Goal: Task Accomplishment & Management: Manage account settings

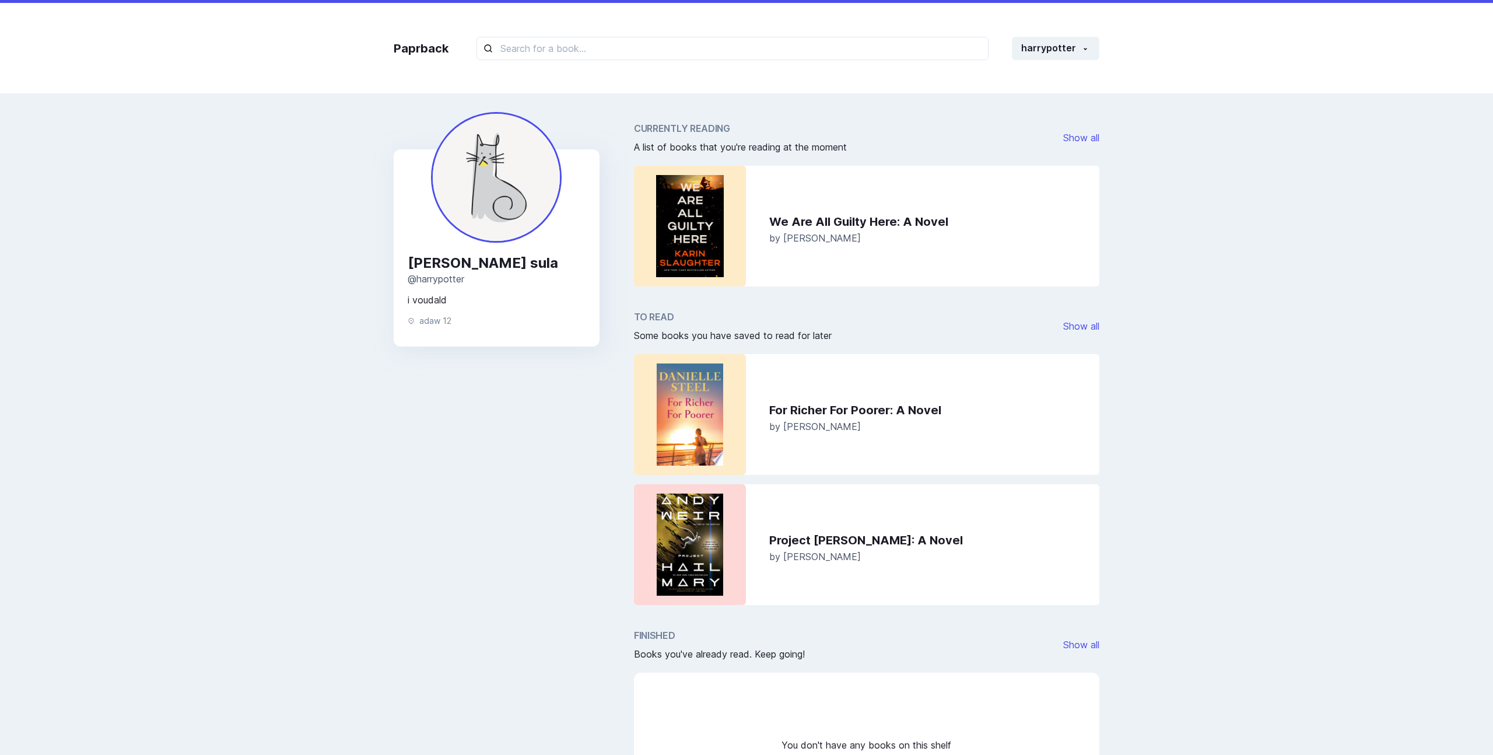
click at [954, 80] on div "Paprback harrypotter Home Profile Settings Log out" at bounding box center [746, 46] width 1493 height 93
click at [954, 50] on button "harrypotter" at bounding box center [1055, 48] width 87 height 23
click at [954, 75] on button "Home" at bounding box center [1033, 81] width 129 height 22
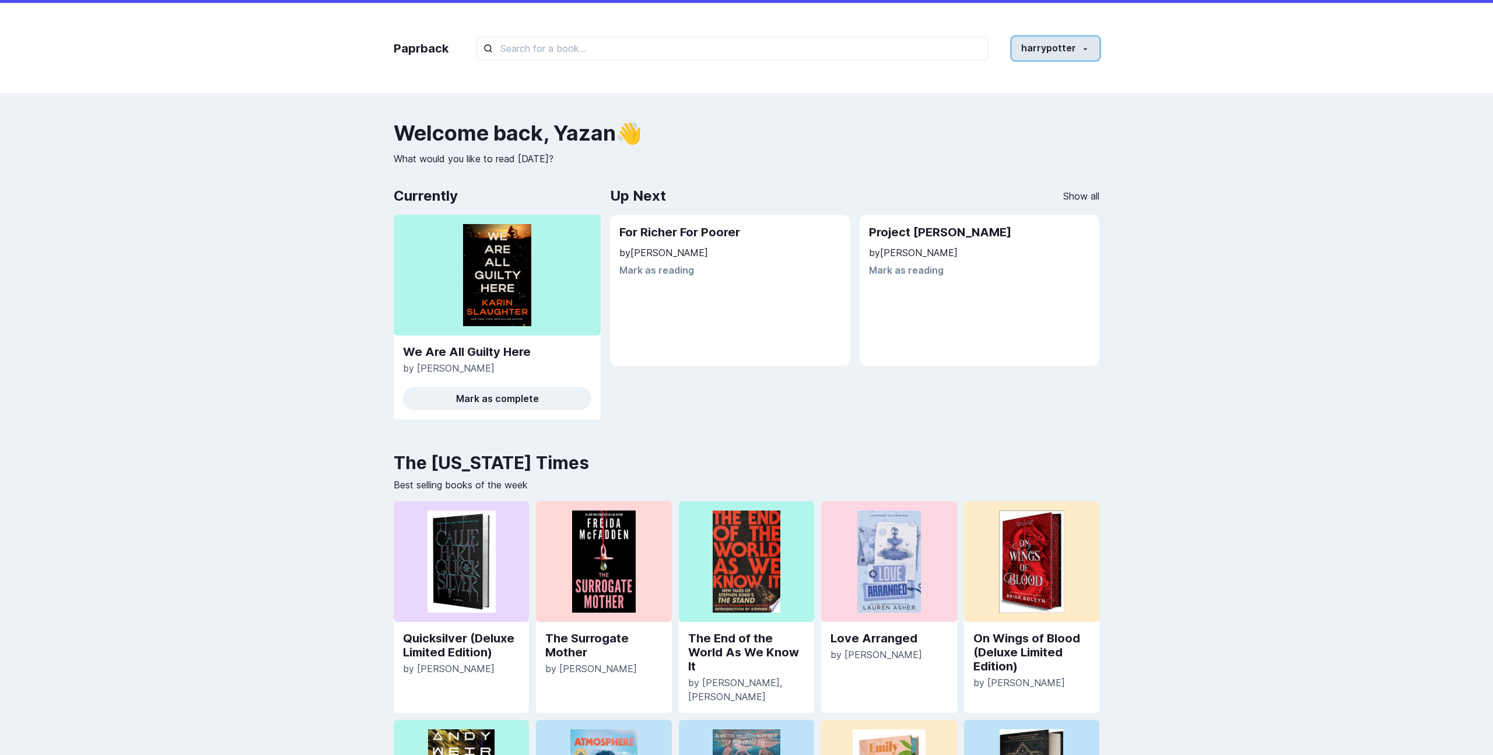
click at [954, 45] on button "harrypotter" at bounding box center [1055, 48] width 87 height 23
click at [954, 97] on button "Profile" at bounding box center [1033, 103] width 129 height 22
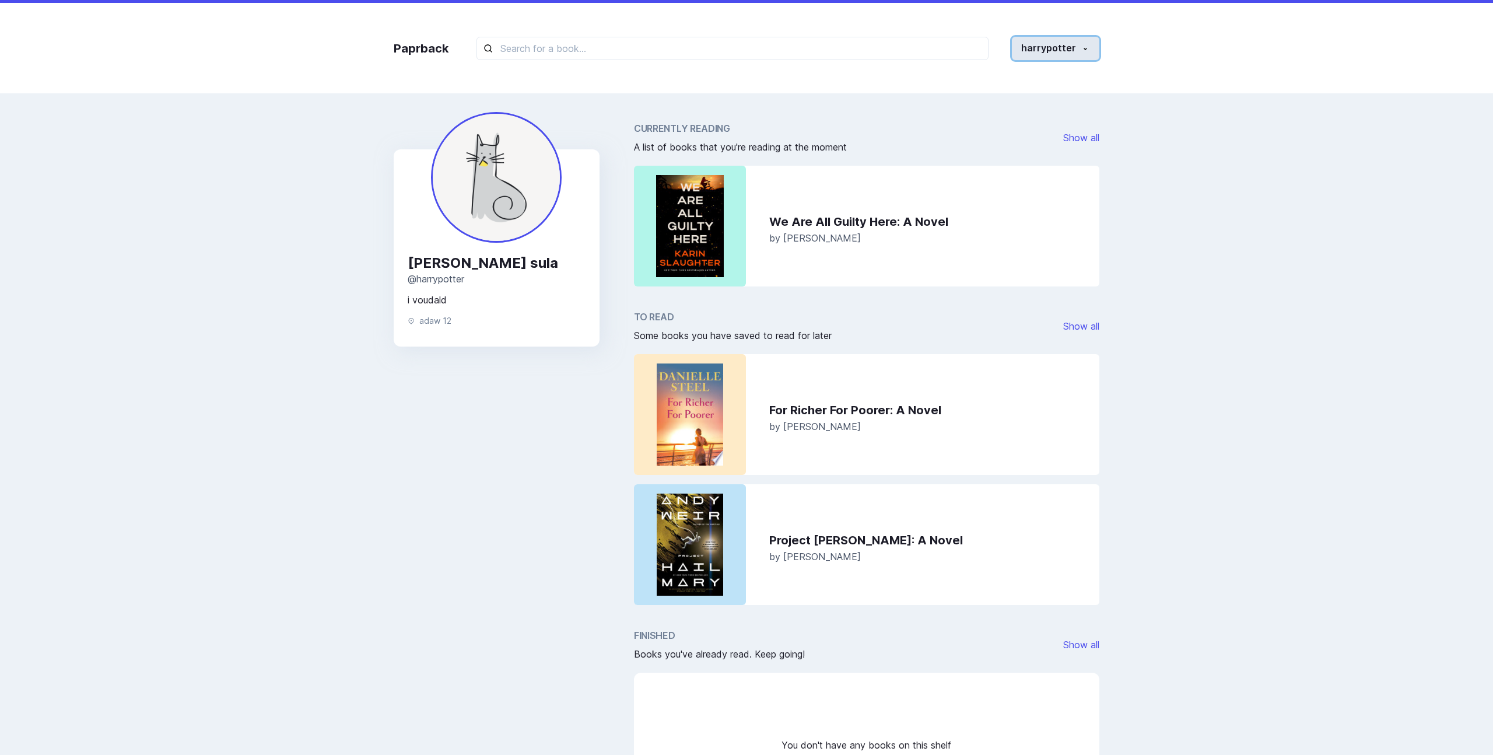
click at [954, 54] on button "harrypotter" at bounding box center [1055, 48] width 87 height 23
click at [954, 73] on button "Home" at bounding box center [1033, 81] width 129 height 22
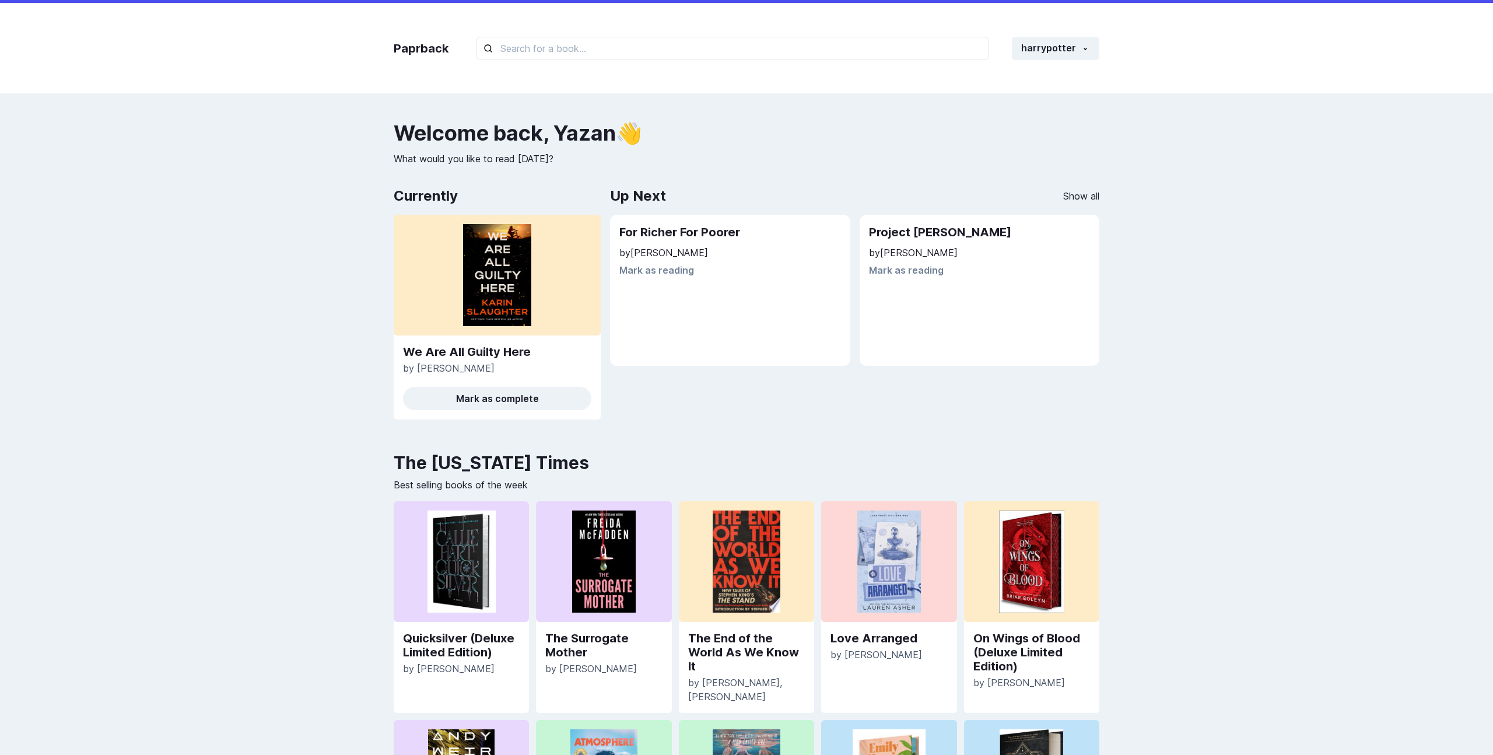
click at [929, 202] on div "Up Next Show all" at bounding box center [854, 195] width 489 height 23
click at [908, 253] on p "by Andy Weir" at bounding box center [980, 252] width 222 height 14
click at [917, 227] on h2 "Project [PERSON_NAME]" at bounding box center [980, 232] width 222 height 17
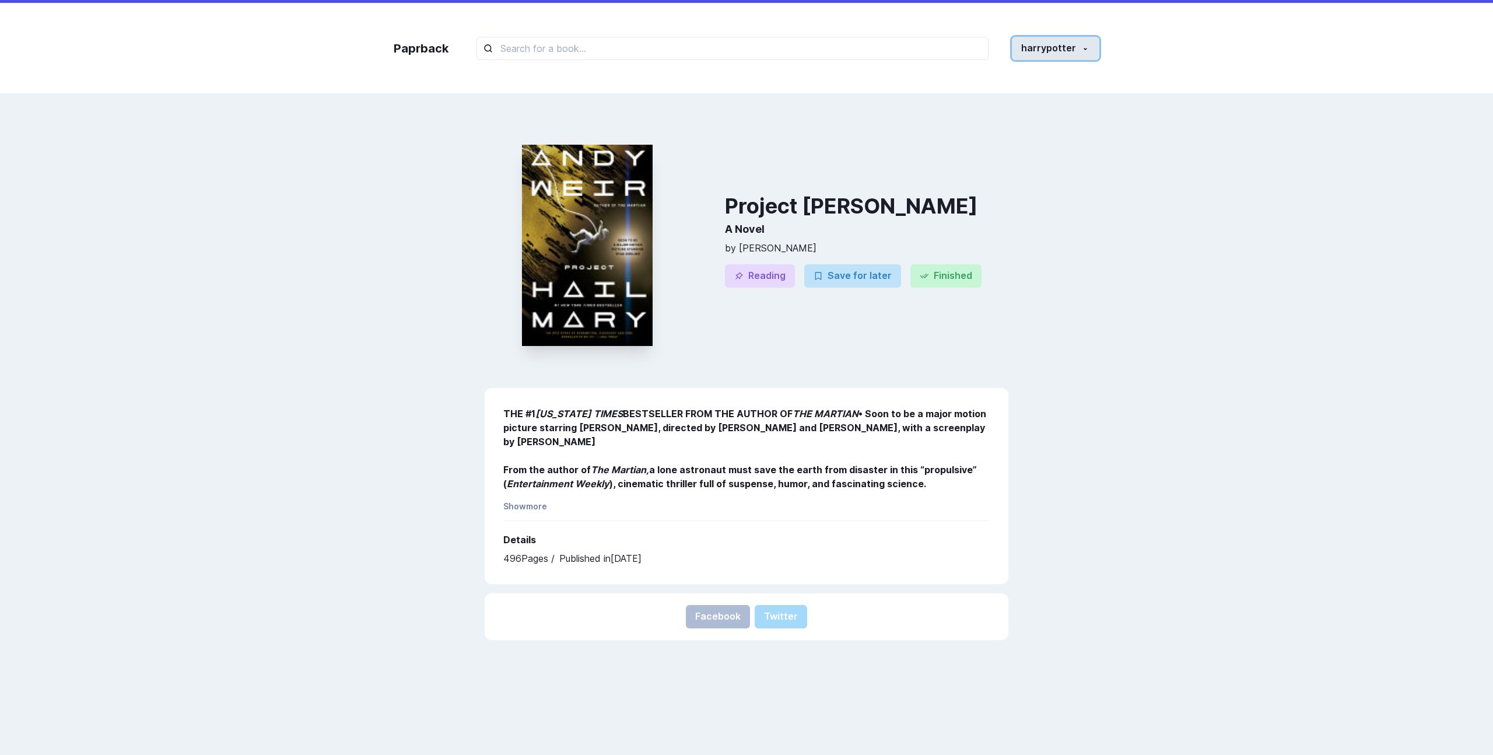
click at [954, 50] on button "harrypotter" at bounding box center [1055, 48] width 87 height 23
click at [954, 101] on button "Profile" at bounding box center [1033, 103] width 129 height 22
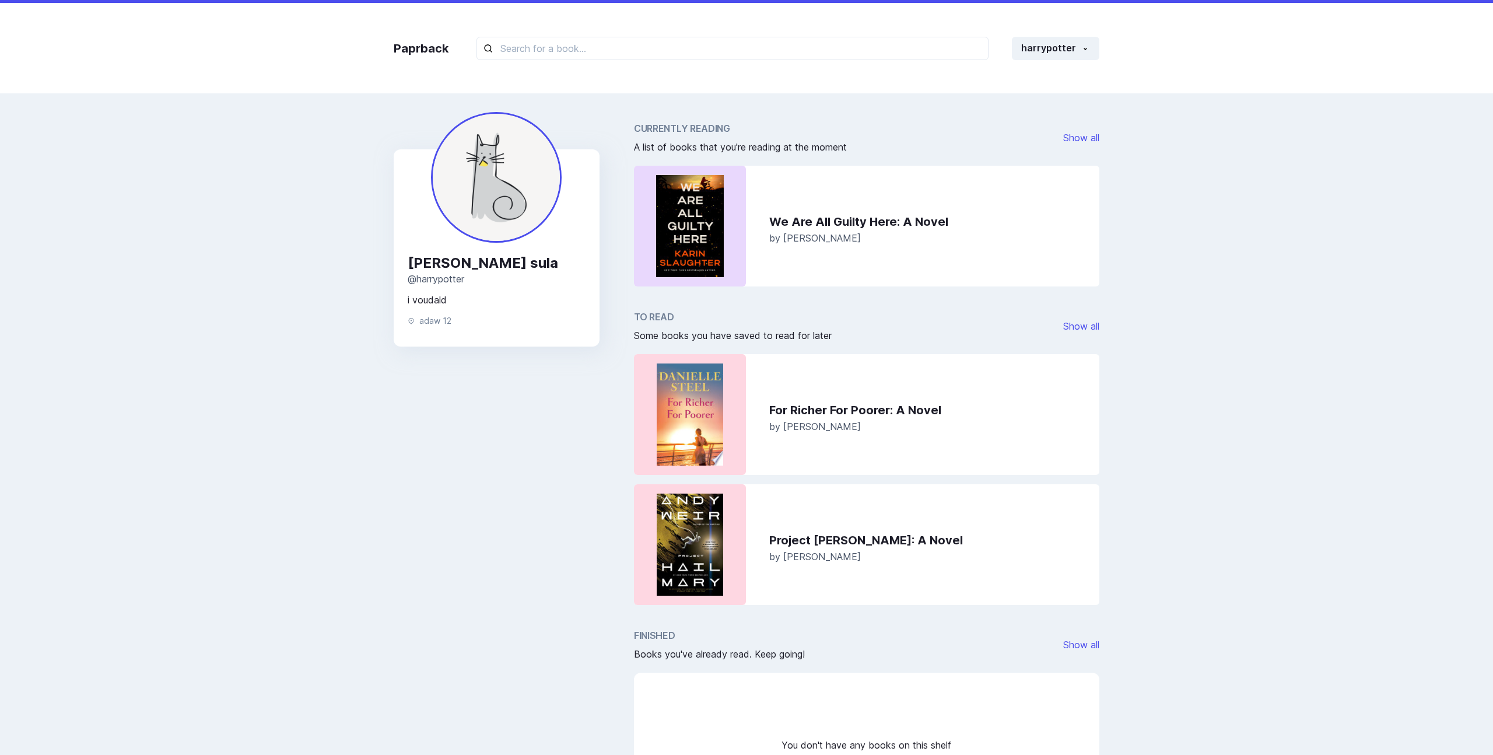
click at [807, 238] on span "[PERSON_NAME]" at bounding box center [822, 238] width 78 height 12
click at [954, 317] on div "To Read Some books you have saved to read for later Show all" at bounding box center [866, 326] width 465 height 33
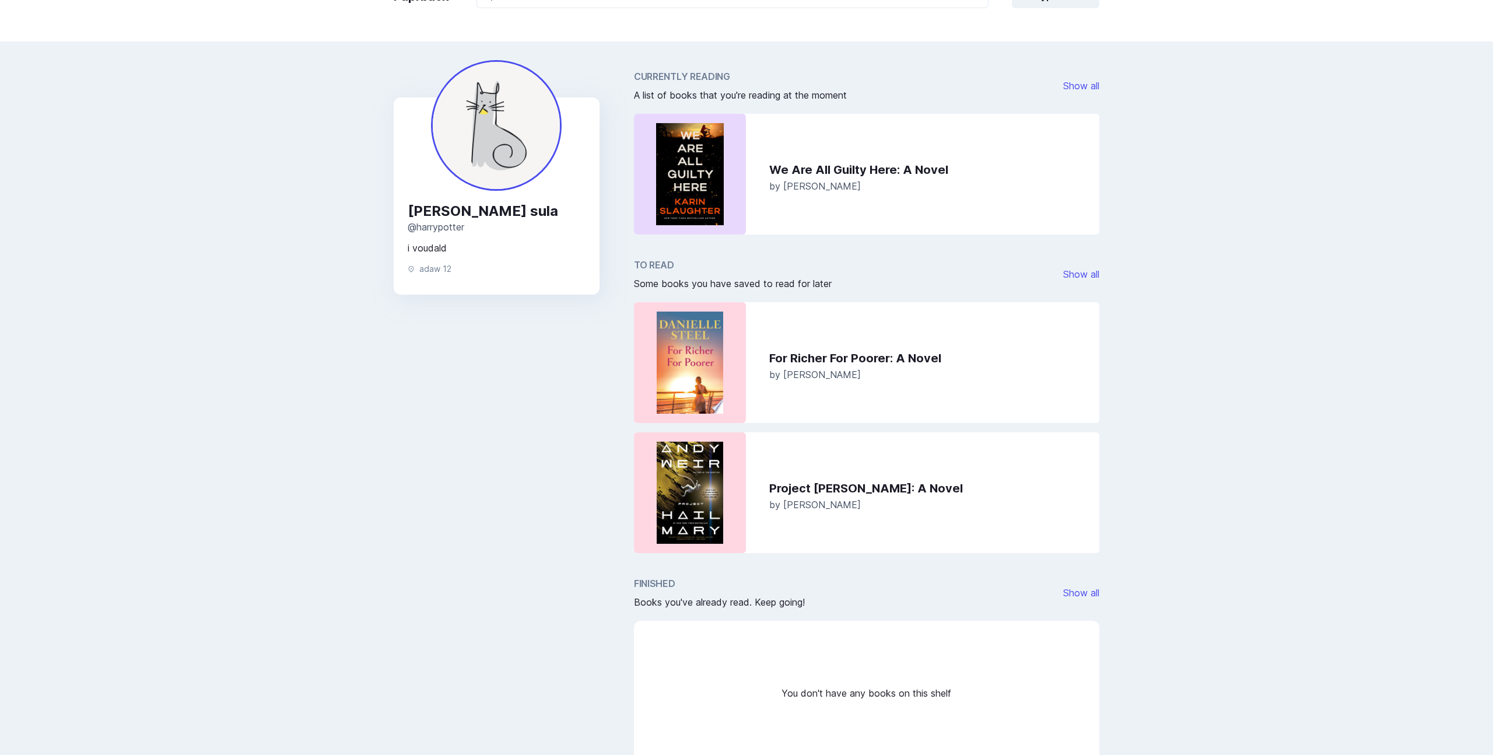
scroll to position [54, 0]
click at [954, 202] on div "We Are All Guilty Here : A Novel by Karin Slaughter" at bounding box center [929, 171] width 339 height 121
click at [954, 139] on div "Paprback harrypotter Home Profile Settings Log out Yazan sula @ harrypotter i v…" at bounding box center [746, 445] width 1493 height 998
click at [448, 213] on h3 "Yazan sula" at bounding box center [497, 208] width 178 height 17
click at [493, 150] on img at bounding box center [496, 123] width 131 height 131
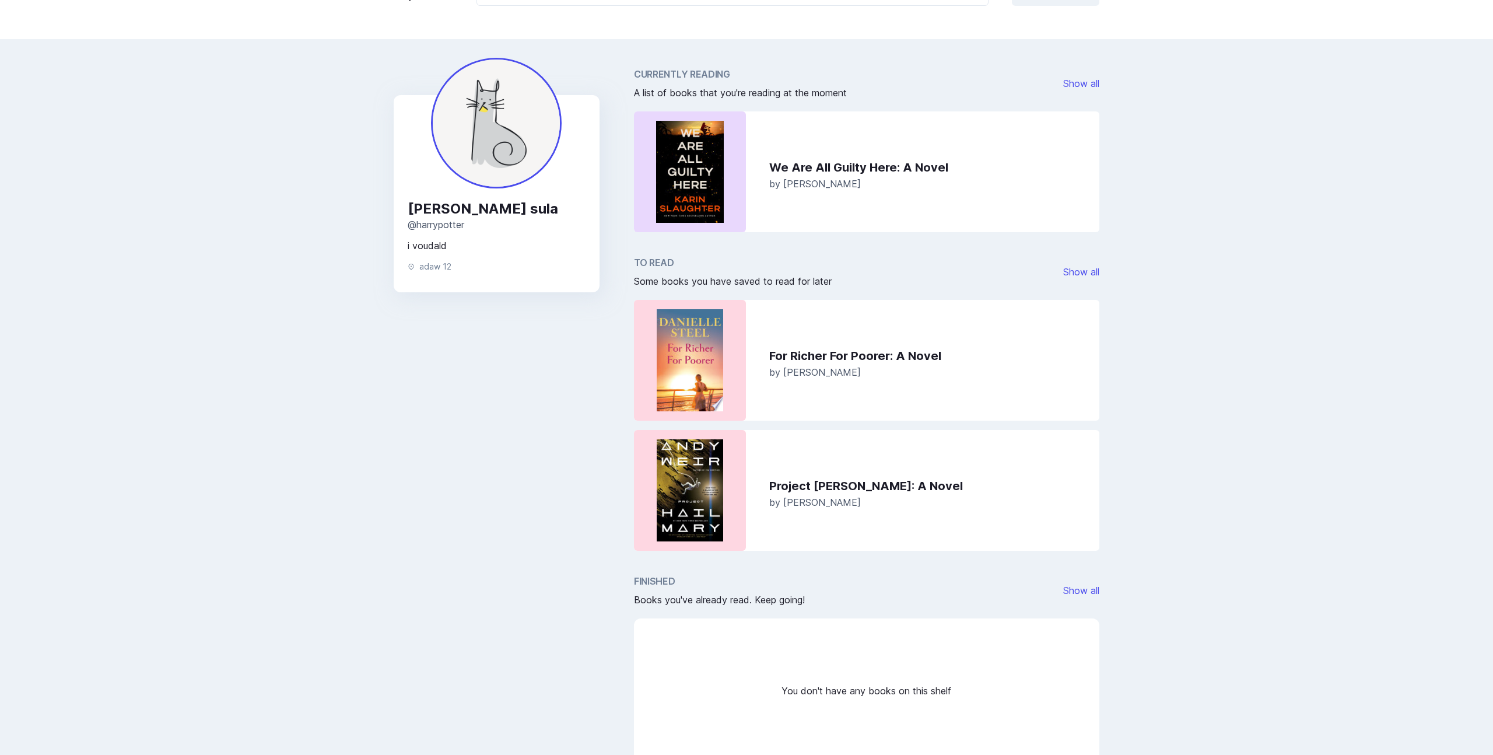
click at [445, 219] on p "@ harrypotter" at bounding box center [497, 224] width 178 height 14
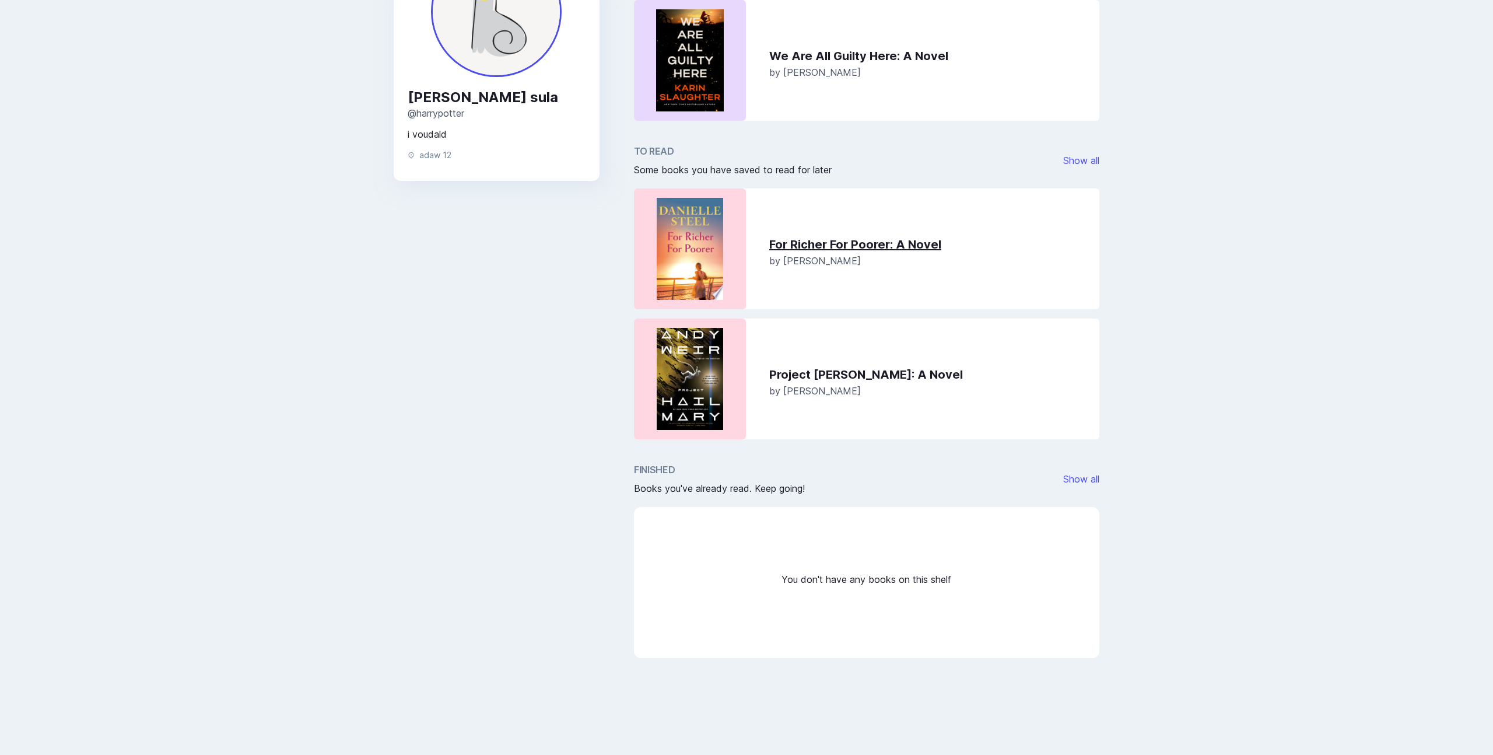
scroll to position [183, 0]
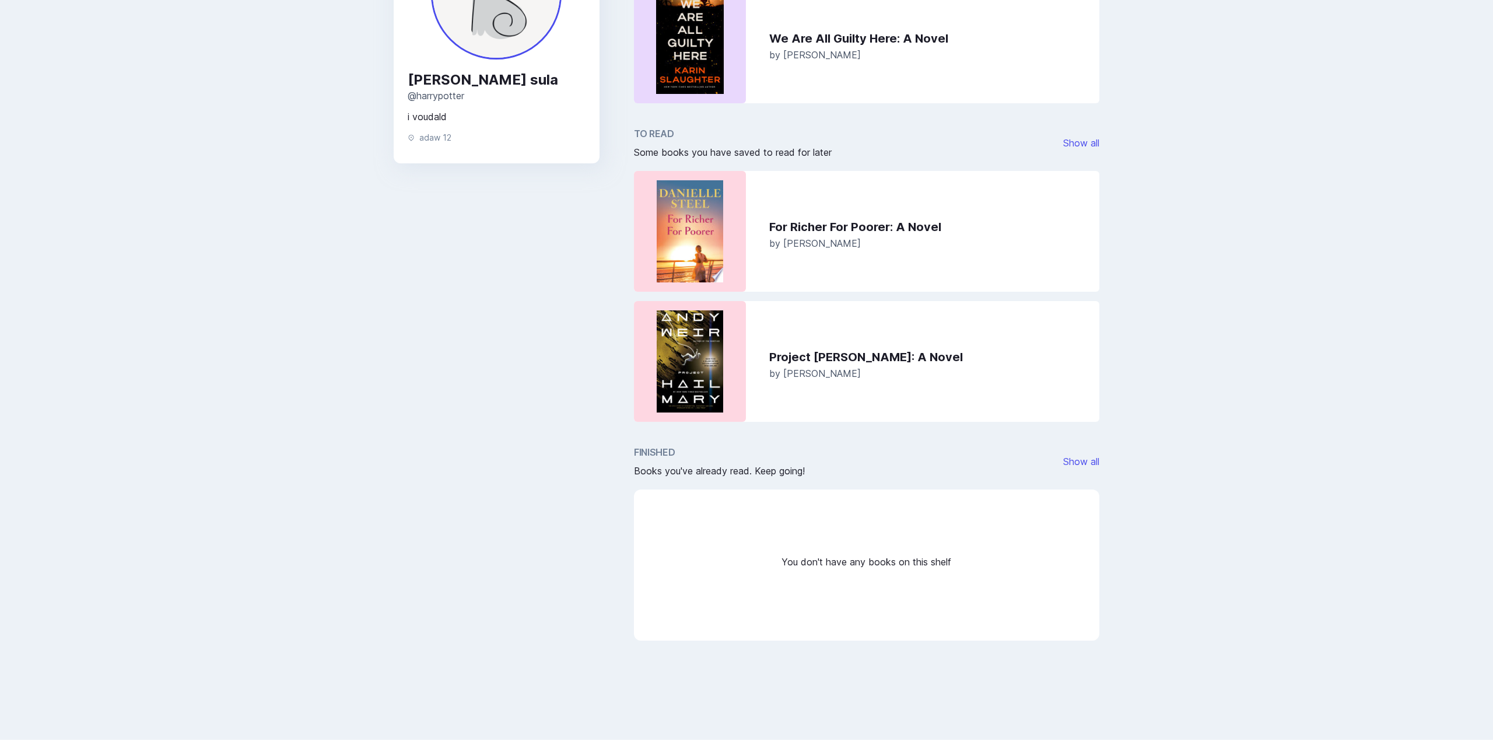
click at [954, 466] on div "Paprback harrypotter Home Profile Settings Log out Yazan sula @ harrypotter i v…" at bounding box center [746, 316] width 1493 height 998
click at [954, 466] on link "Show all" at bounding box center [1081, 461] width 36 height 12
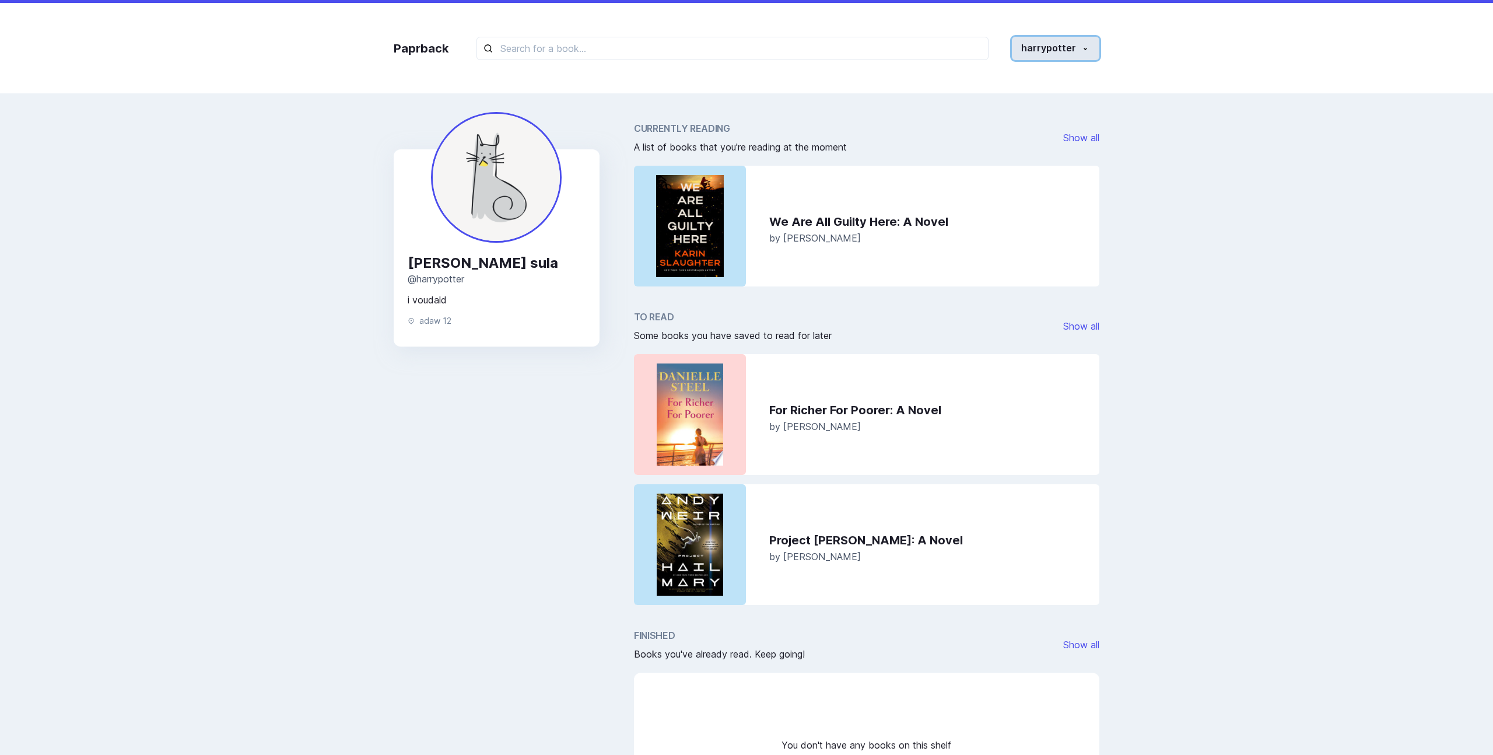
click at [954, 48] on button "harrypotter" at bounding box center [1055, 48] width 87 height 23
click at [954, 78] on button "Home" at bounding box center [1033, 81] width 129 height 22
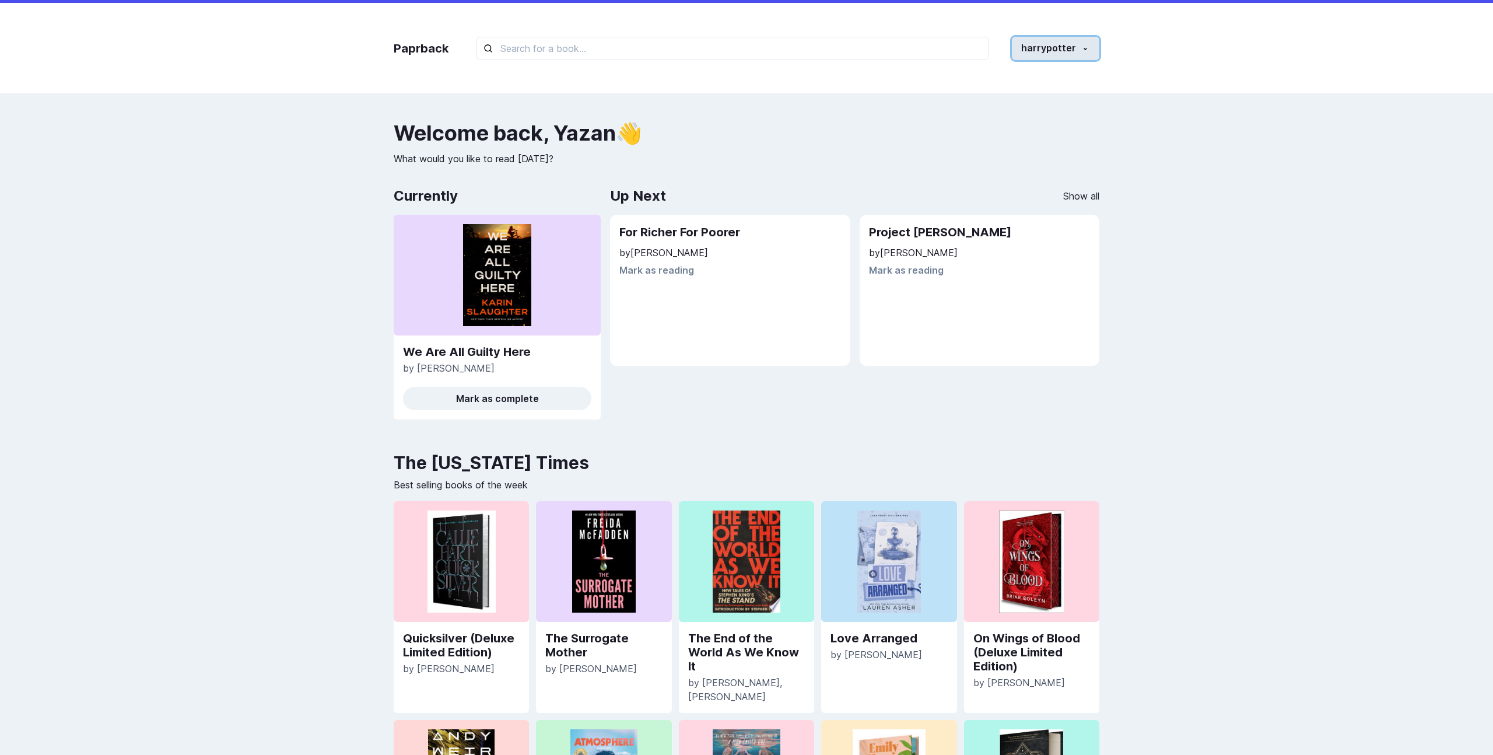
click at [954, 48] on button "harrypotter" at bounding box center [1055, 48] width 87 height 23
click at [954, 108] on button "Profile" at bounding box center [1033, 103] width 129 height 22
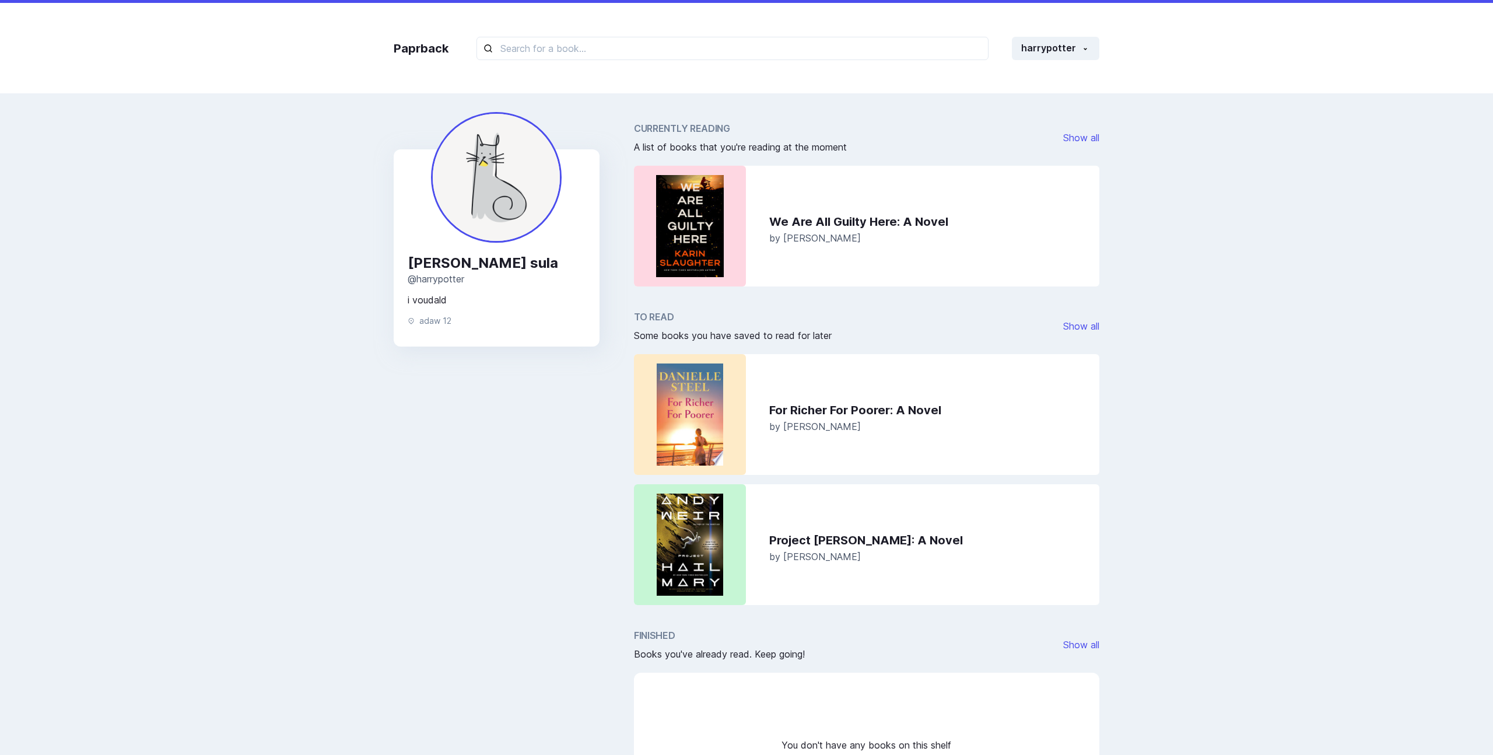
click at [954, 308] on div "[PERSON_NAME] @ harrypotter i voudald adaw 12 Currently Reading A list of books…" at bounding box center [746, 484] width 740 height 760
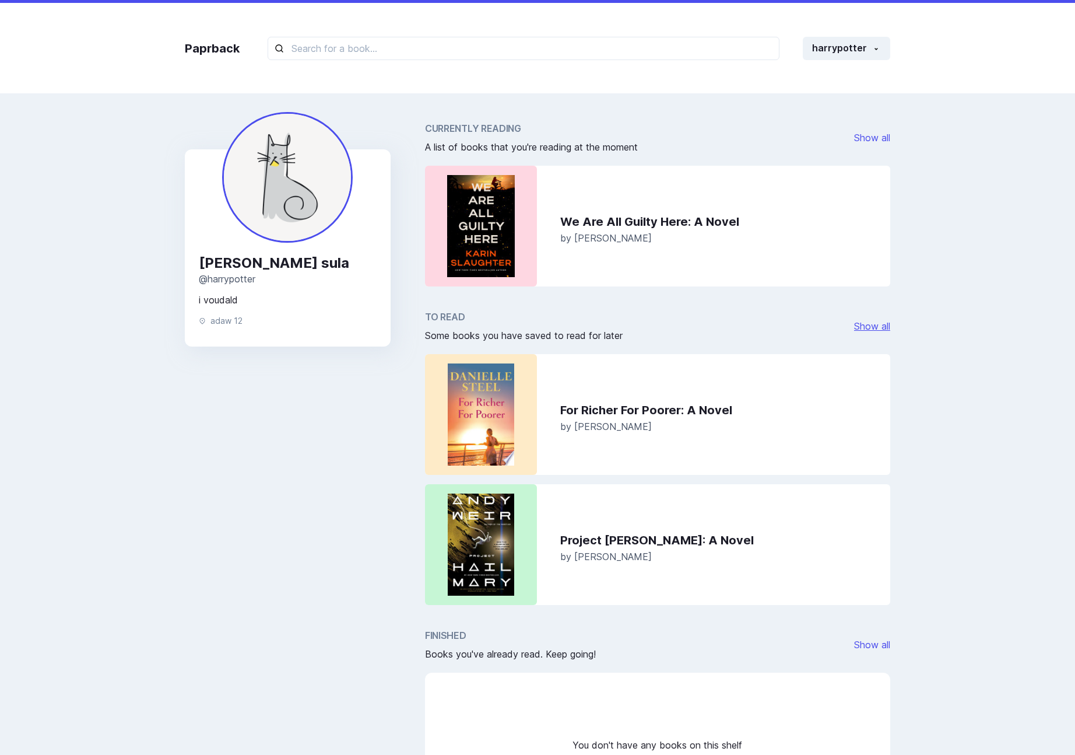
click at [870, 326] on link "Show all" at bounding box center [872, 326] width 36 height 12
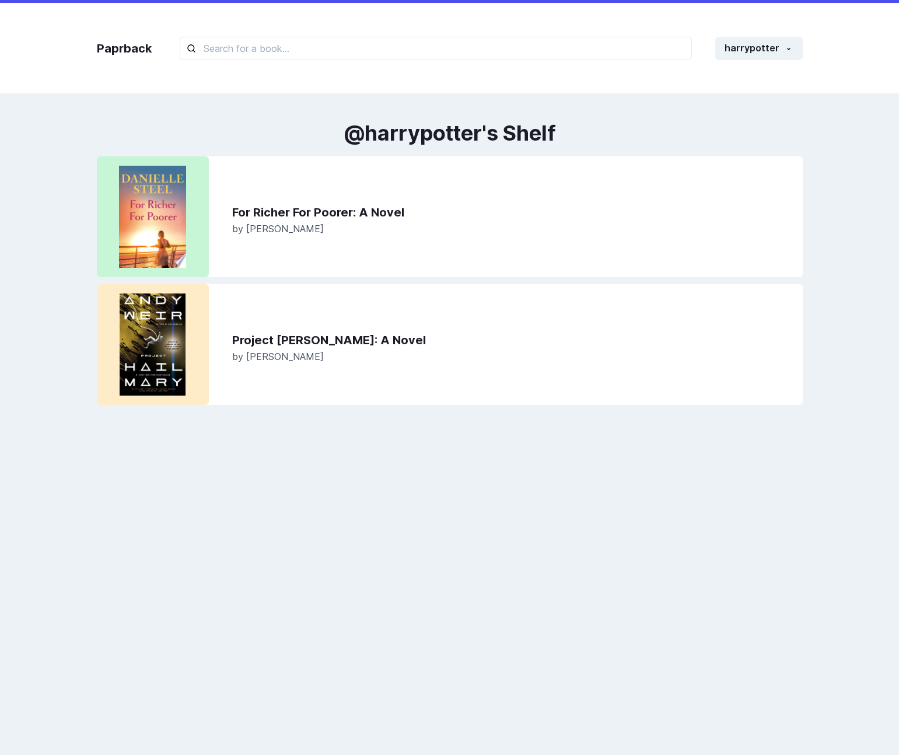
click at [785, 163] on div "For Richer For Poorer : A Novel by [PERSON_NAME]" at bounding box center [513, 216] width 580 height 121
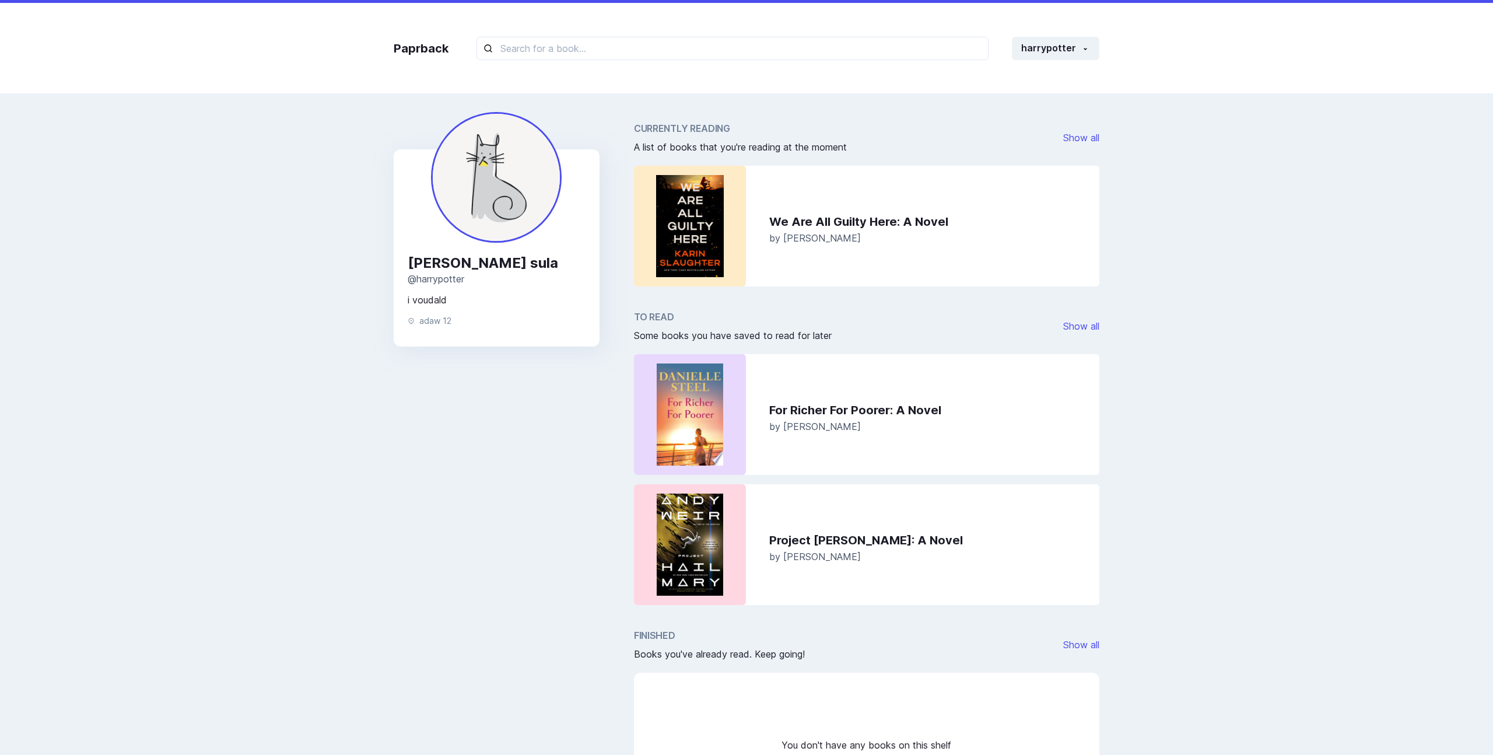
click at [887, 89] on div "Paprback harrypotter Home Profile Settings Log out" at bounding box center [746, 48] width 729 height 90
click at [954, 61] on div "Paprback harrypotter Home Profile Settings Log out" at bounding box center [746, 48] width 729 height 90
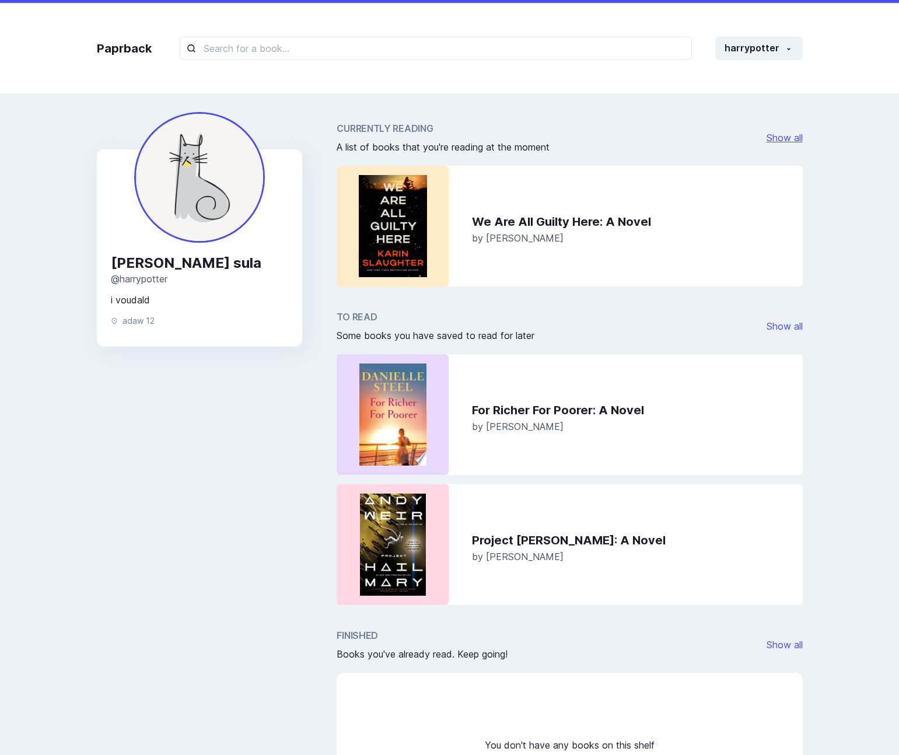
click at [773, 136] on link "Show all" at bounding box center [784, 138] width 36 height 12
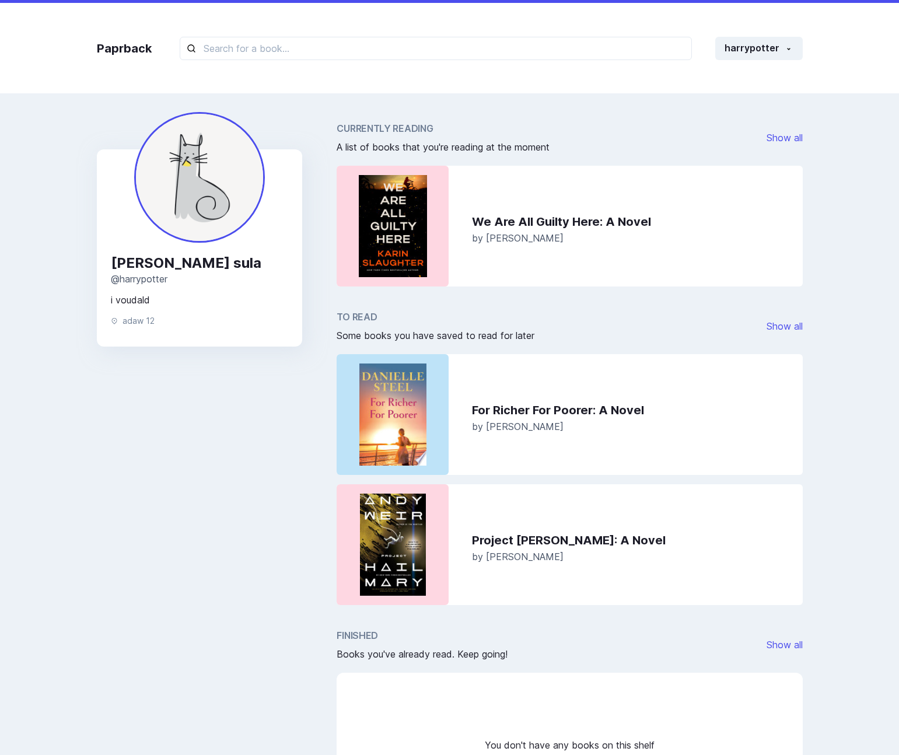
click at [639, 160] on div "Currently Reading A list of books that you're reading at the moment Show all We…" at bounding box center [568, 203] width 465 height 165
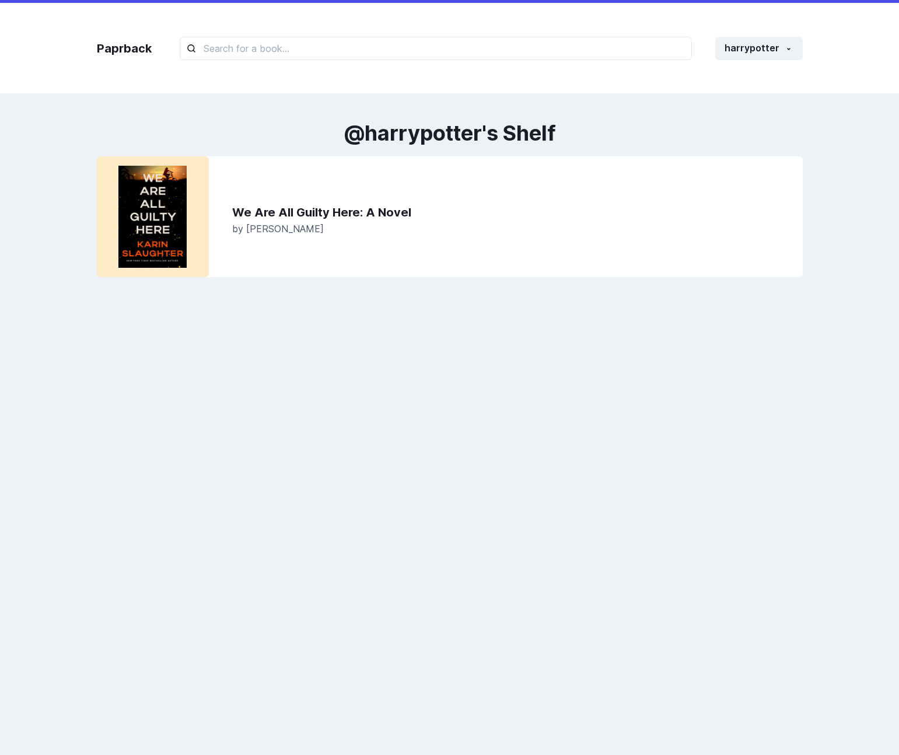
click at [315, 181] on div "We Are All Guilty Here : A Novel by Karin Slaughter" at bounding box center [513, 216] width 580 height 121
click at [711, 115] on div "Paprback harrypotter Home Profile Settings Log out @ harrypotter 's Shelf We Ar…" at bounding box center [449, 499] width 899 height 998
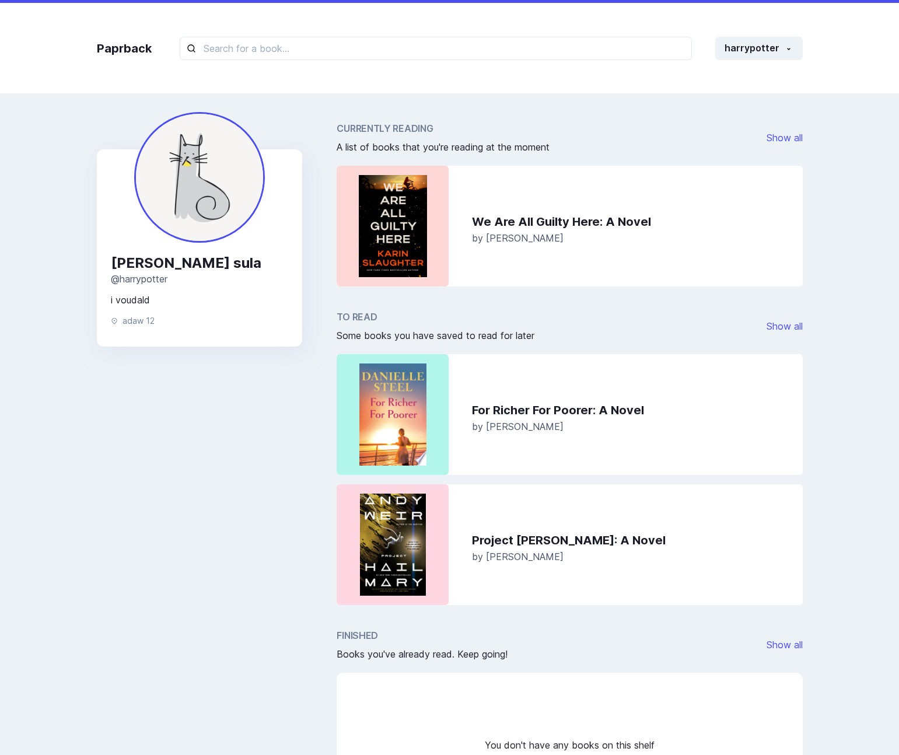
click at [789, 129] on div "Currently Reading A list of books that you're reading at the moment Show all" at bounding box center [568, 137] width 465 height 33
click at [785, 140] on link "Show all" at bounding box center [784, 138] width 36 height 12
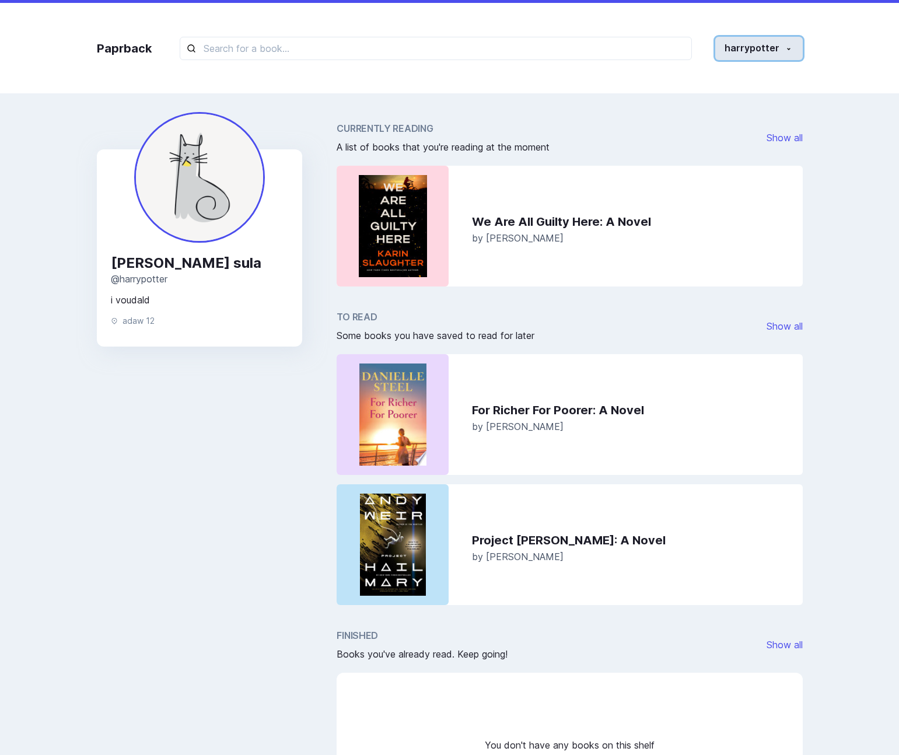
click at [795, 49] on button "harrypotter" at bounding box center [758, 48] width 87 height 23
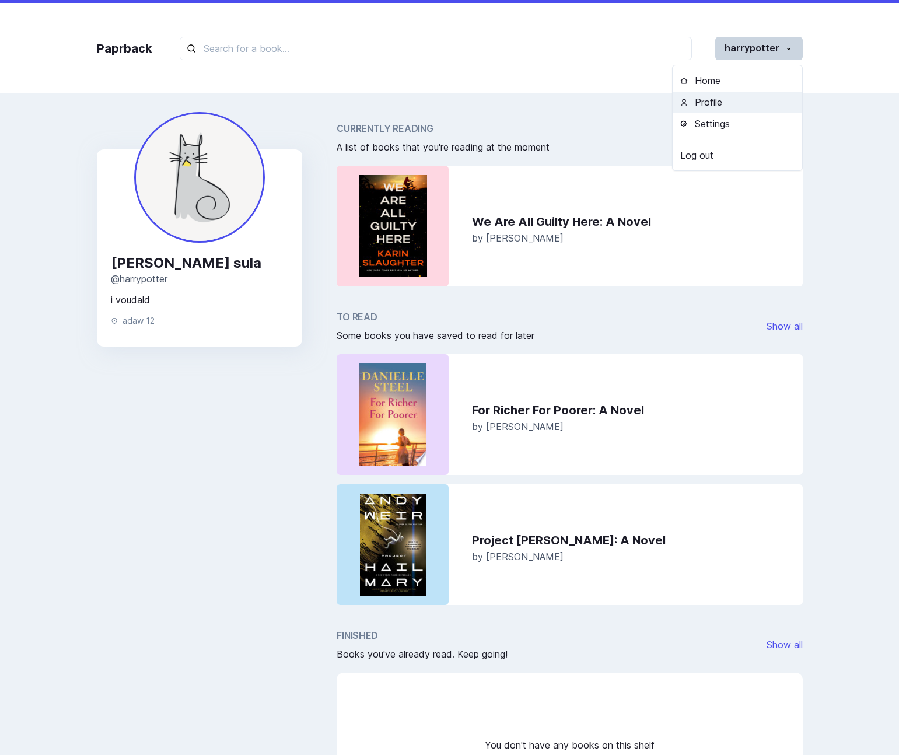
click at [728, 99] on button "Profile" at bounding box center [736, 103] width 129 height 22
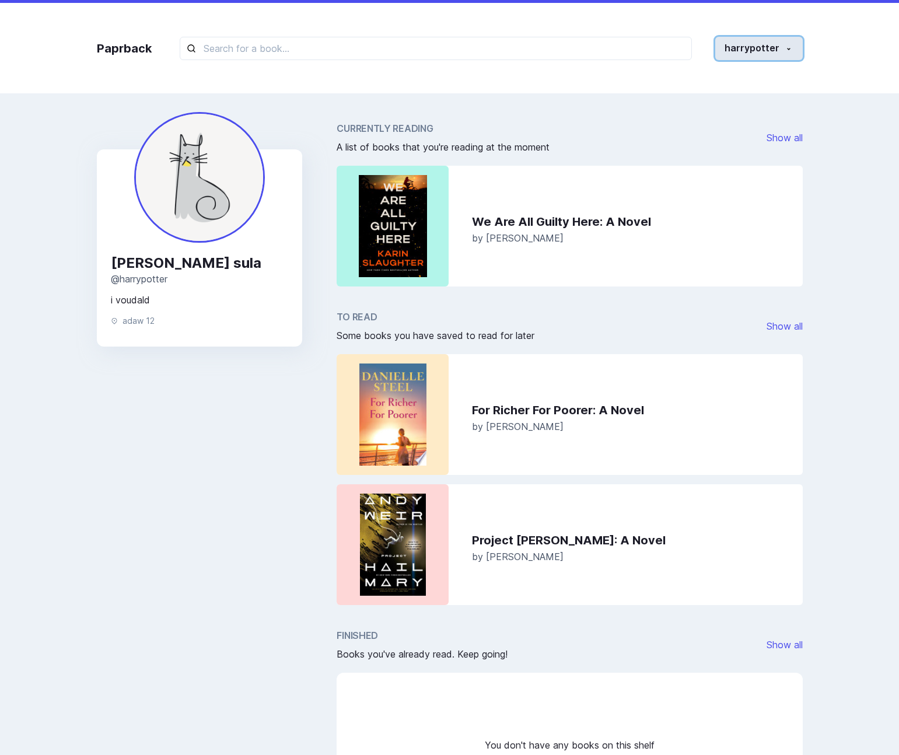
click at [759, 50] on button "harrypotter" at bounding box center [758, 48] width 87 height 23
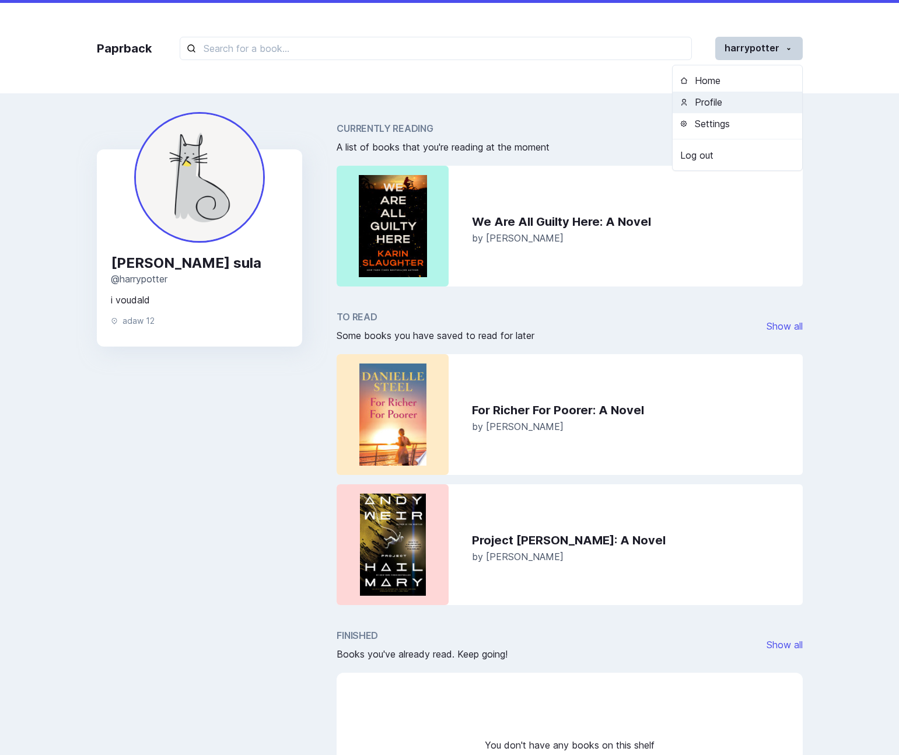
click at [721, 97] on button "Profile" at bounding box center [736, 103] width 129 height 22
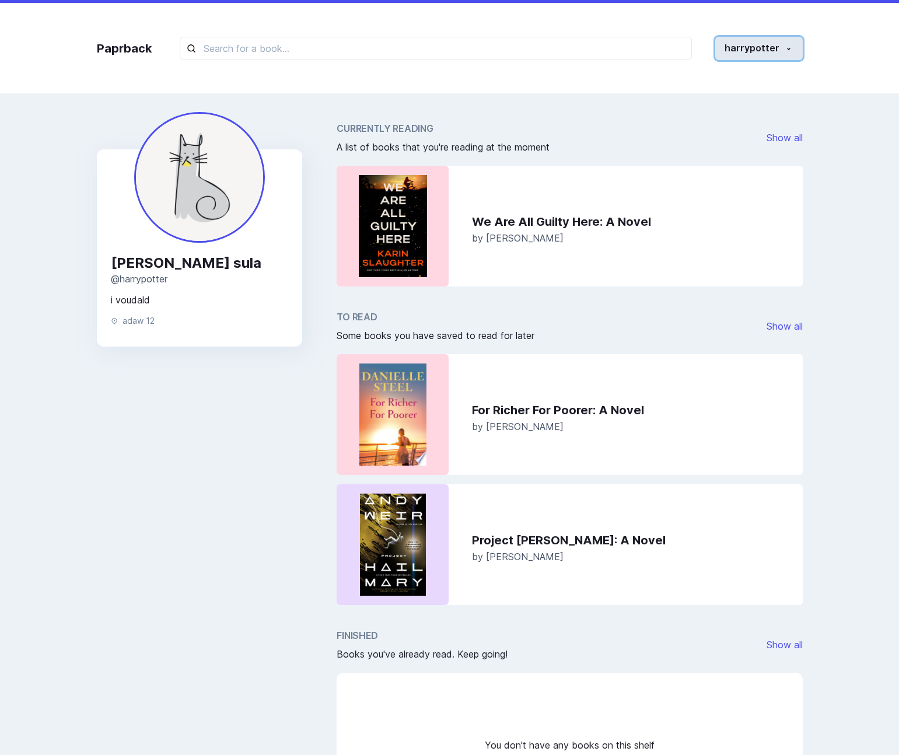
click at [753, 58] on button "harrypotter" at bounding box center [758, 48] width 87 height 23
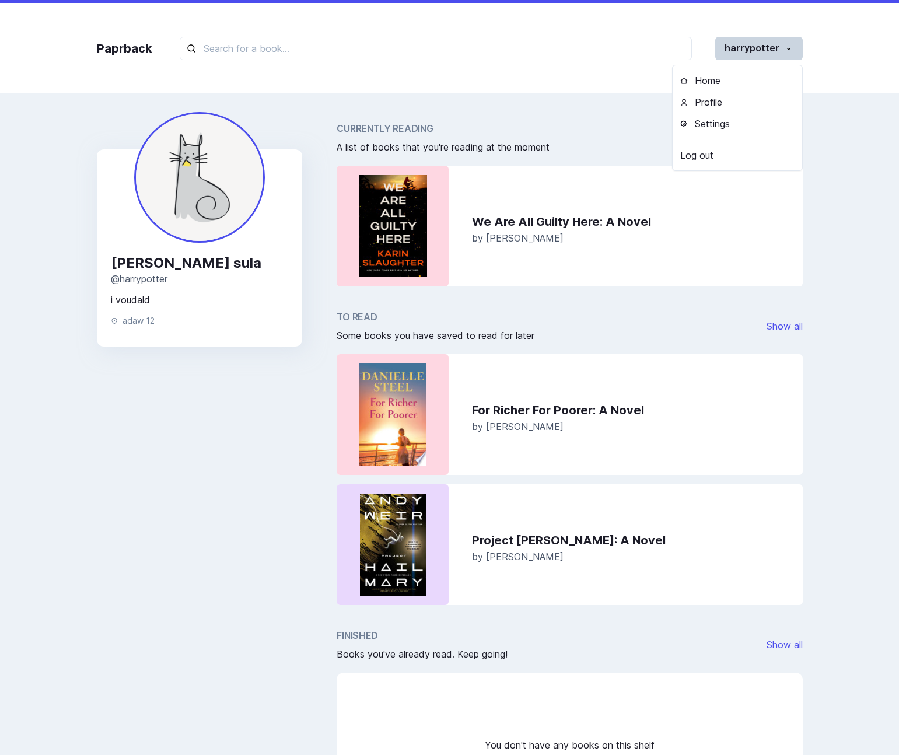
click at [637, 137] on div "Currently Reading A list of books that you're reading at the moment Show all" at bounding box center [568, 137] width 465 height 33
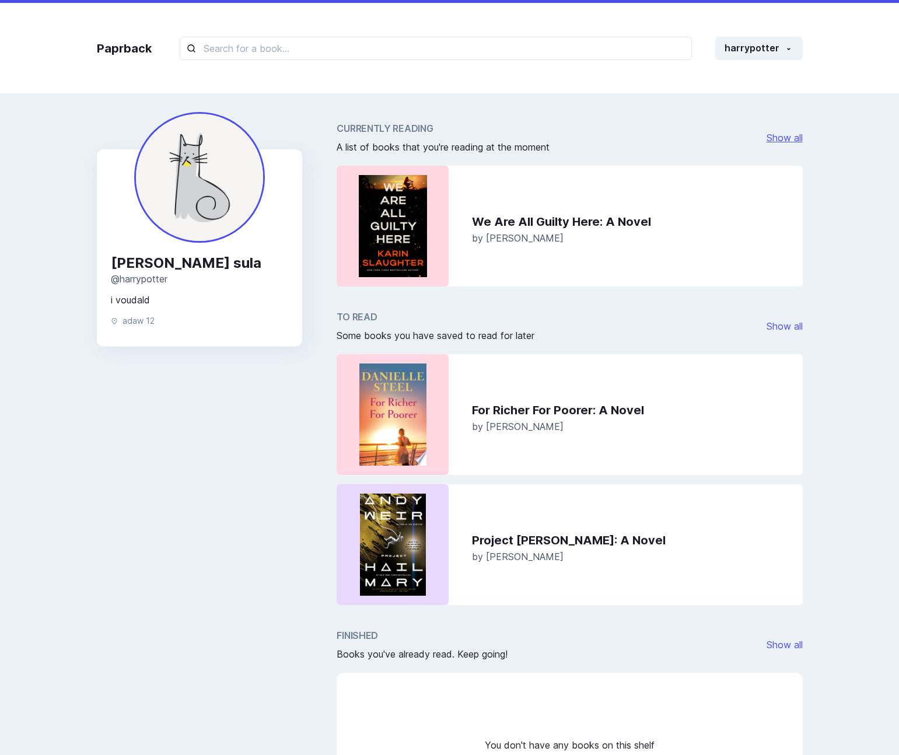
click at [783, 137] on link "Show all" at bounding box center [784, 138] width 36 height 12
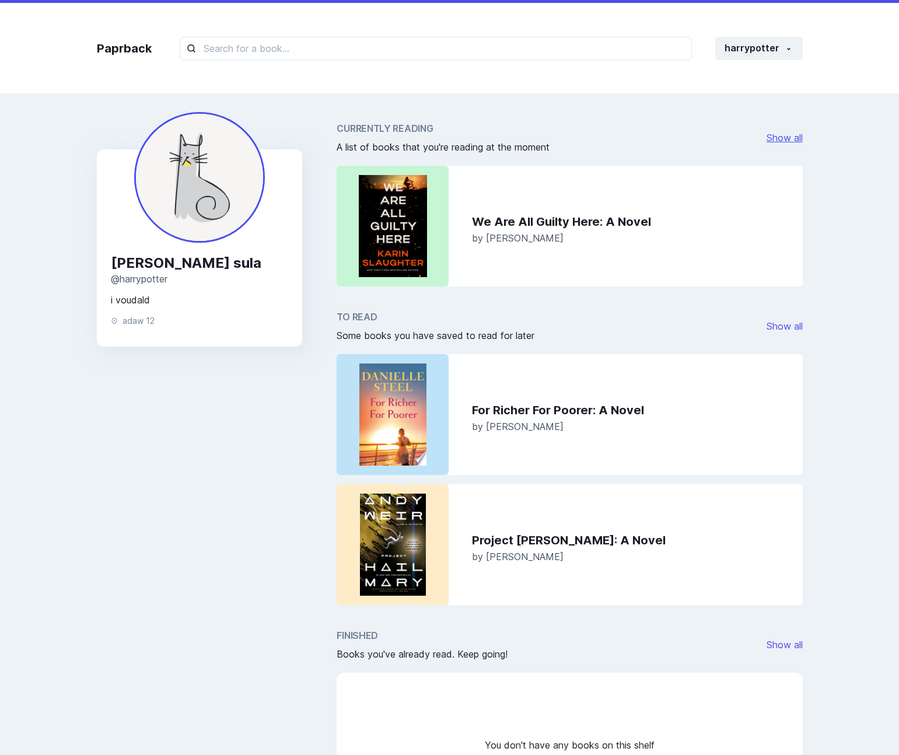
click at [789, 135] on link "Show all" at bounding box center [784, 138] width 36 height 12
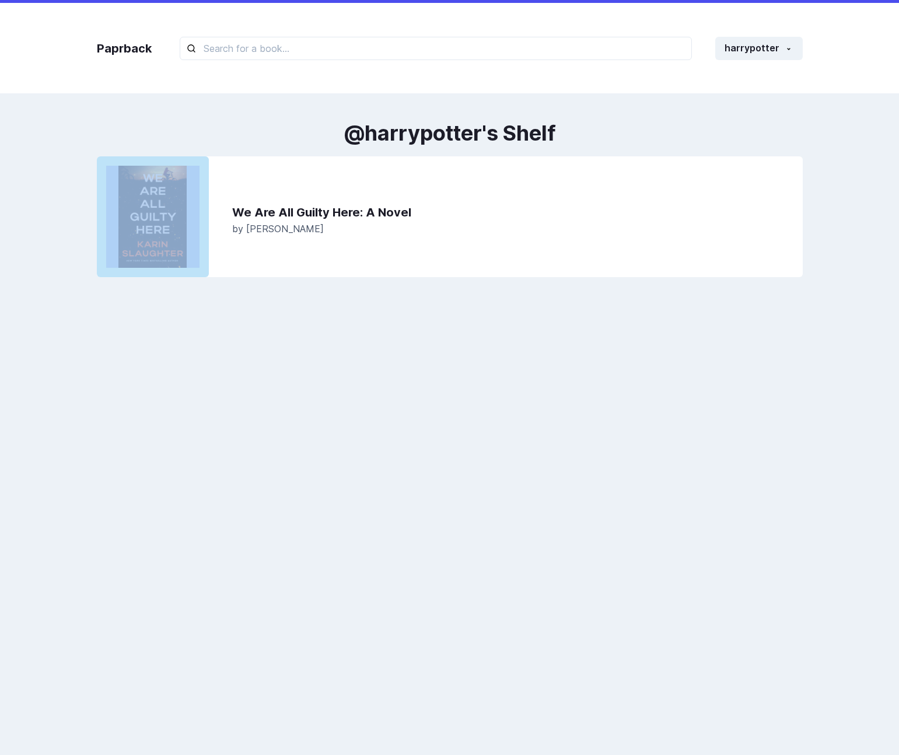
click at [789, 135] on div "@ harrypotter 's Shelf" at bounding box center [450, 132] width 706 height 23
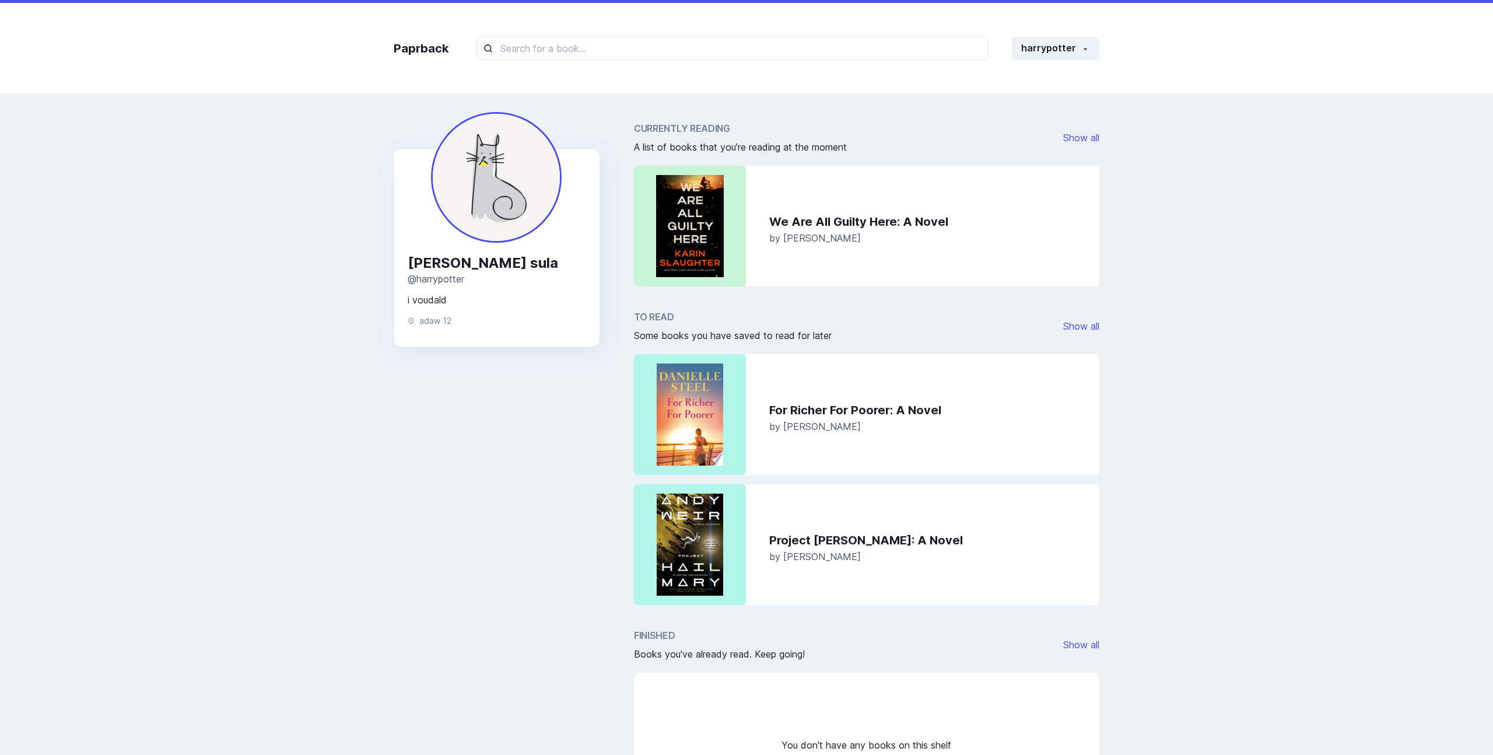
click at [878, 137] on div "Currently Reading A list of books that you're reading at the moment Show all" at bounding box center [866, 137] width 465 height 33
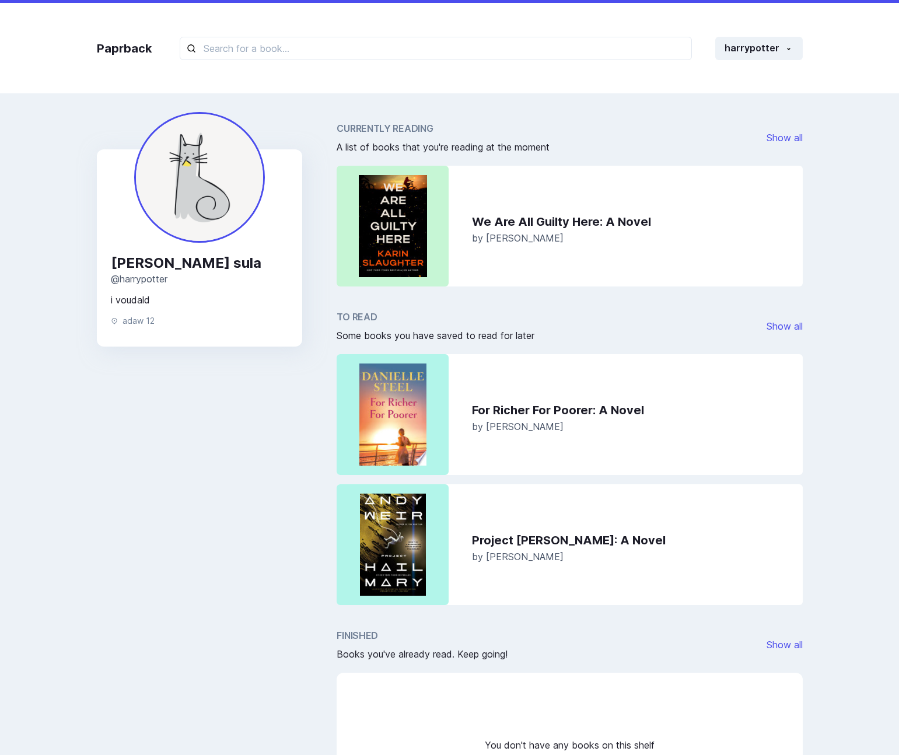
drag, startPoint x: 829, startPoint y: 27, endPoint x: 815, endPoint y: 27, distance: 13.4
click at [829, 27] on div "Paprback harrypotter Home Profile Settings Log out" at bounding box center [449, 46] width 899 height 93
click at [810, 27] on div "Paprback harrypotter Home Profile Settings Log out" at bounding box center [449, 48] width 729 height 90
click at [770, 64] on div "Paprback harrypotter Home Profile Settings Log out" at bounding box center [449, 48] width 729 height 90
click at [763, 57] on button "harrypotter" at bounding box center [758, 48] width 87 height 23
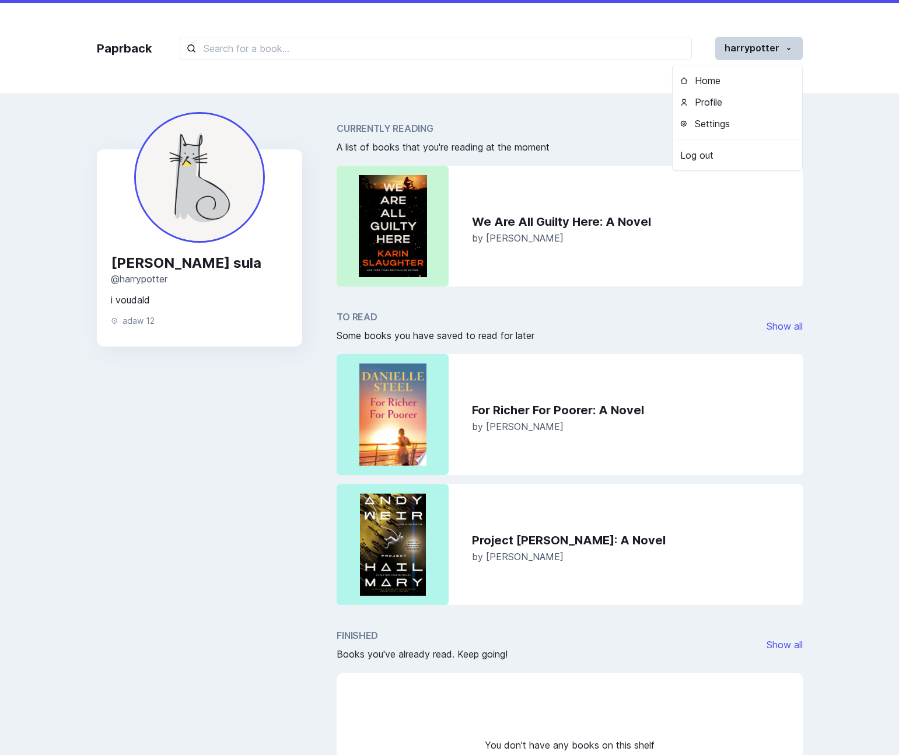
click at [812, 255] on div "[PERSON_NAME] @ harrypotter i voudald adaw 12 Currently Reading A list of books…" at bounding box center [449, 484] width 740 height 760
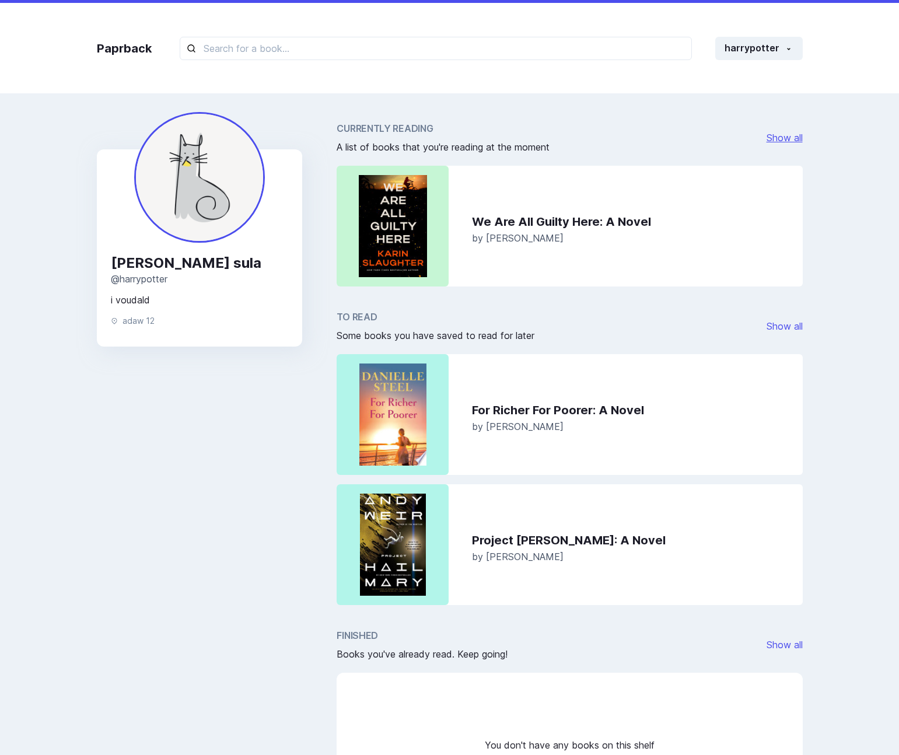
click at [777, 139] on link "Show all" at bounding box center [784, 138] width 36 height 12
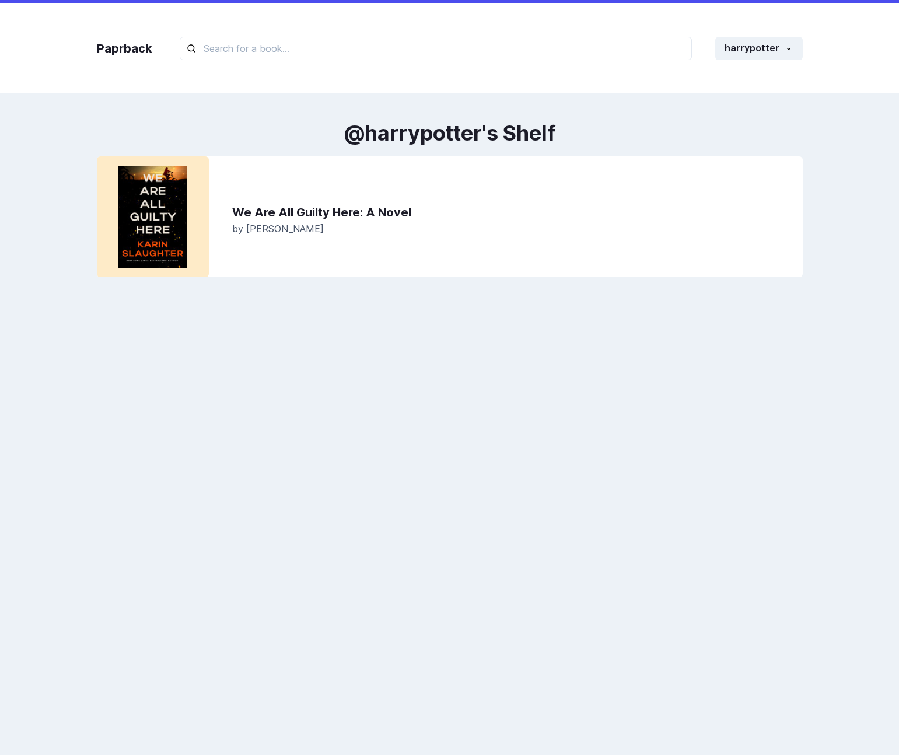
click at [661, 124] on div "@ harrypotter 's Shelf" at bounding box center [450, 132] width 706 height 23
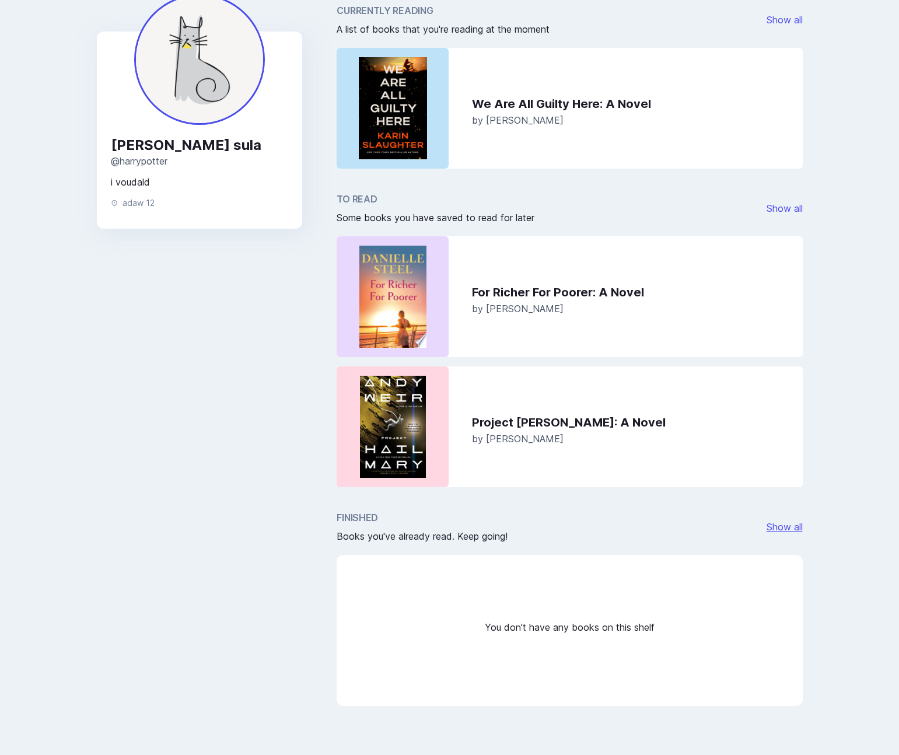
scroll to position [126, 0]
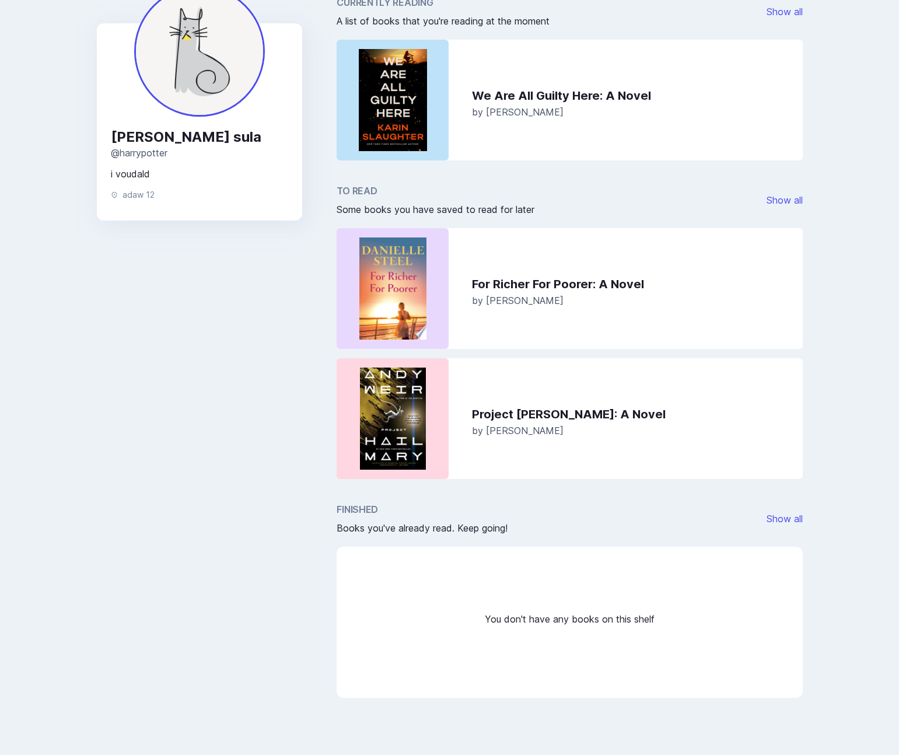
click at [778, 524] on div "Show all" at bounding box center [784, 518] width 36 height 14
click at [784, 517] on link "Show all" at bounding box center [784, 519] width 36 height 12
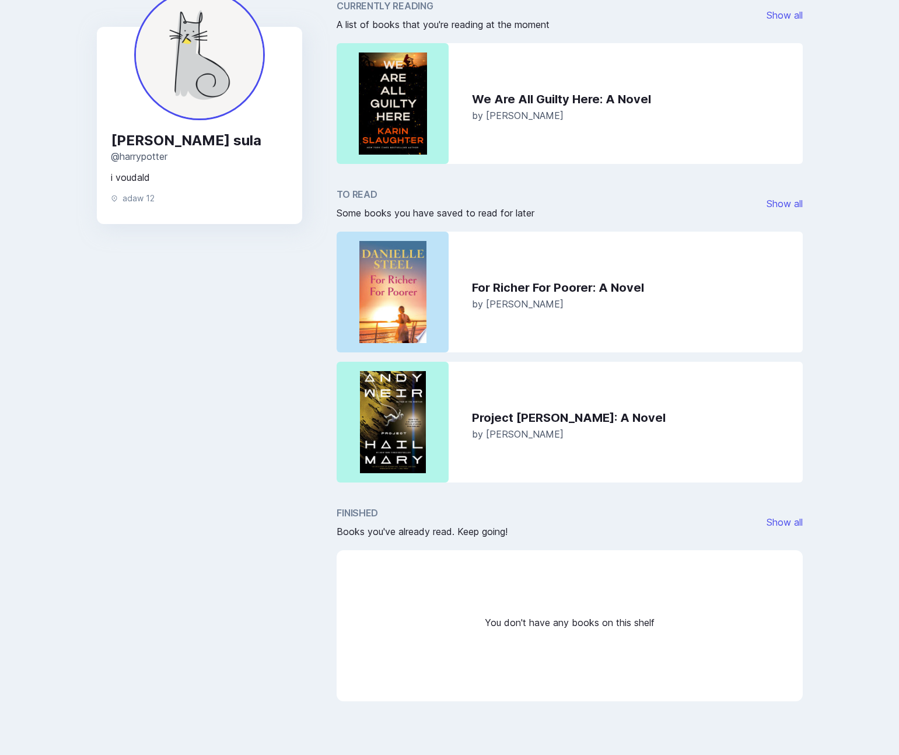
scroll to position [126, 0]
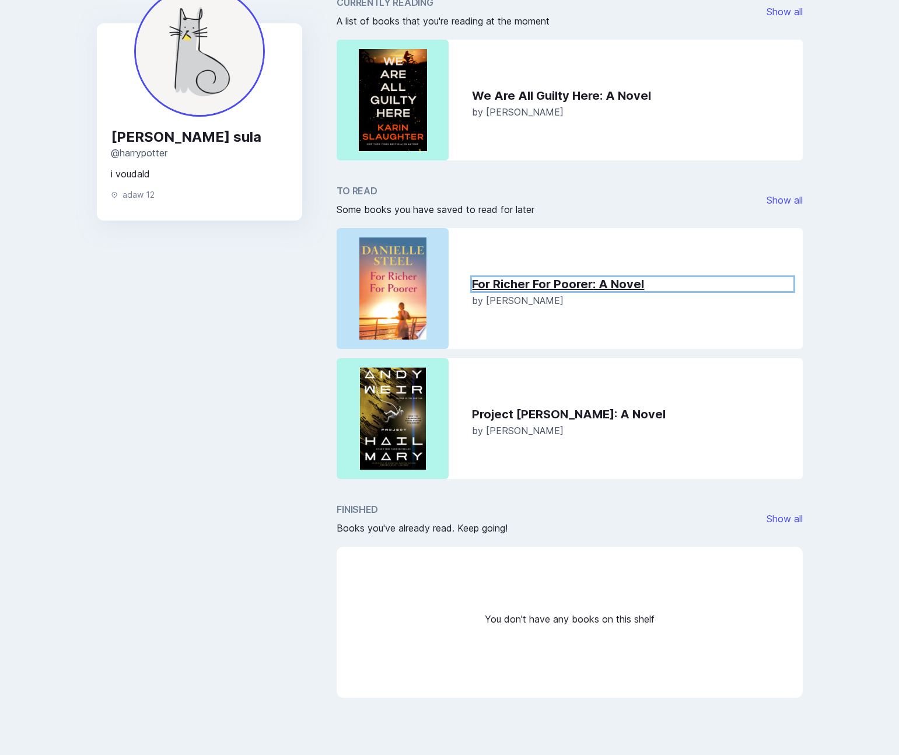
click at [500, 285] on link "For Richer For Poorer : A Novel" at bounding box center [632, 284] width 321 height 14
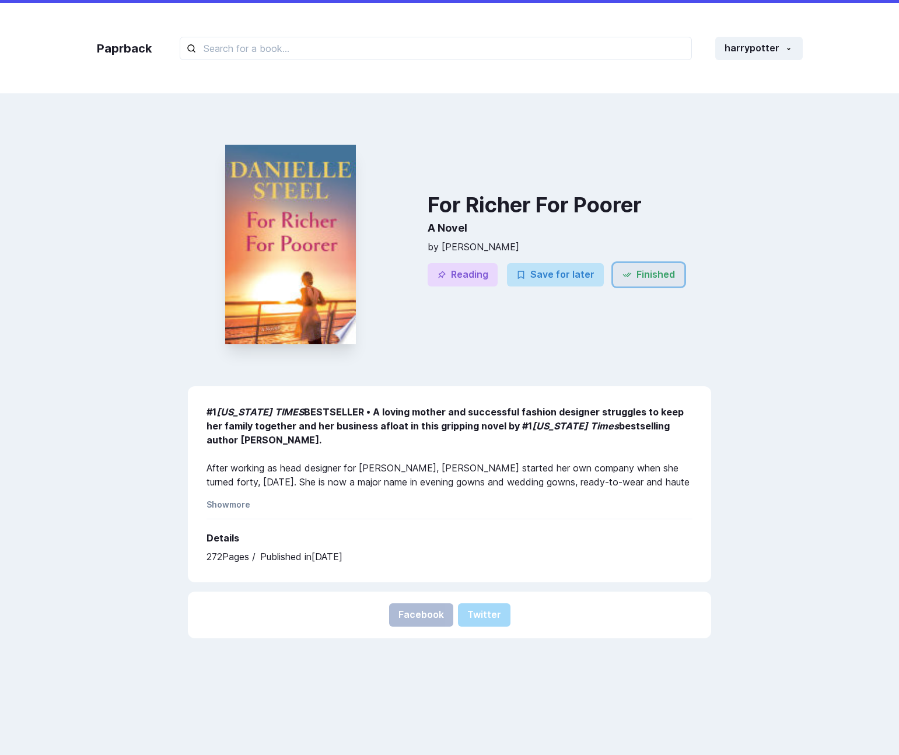
click at [637, 272] on button "Finished" at bounding box center [648, 274] width 71 height 23
click at [762, 54] on button "harrypotter" at bounding box center [758, 48] width 87 height 23
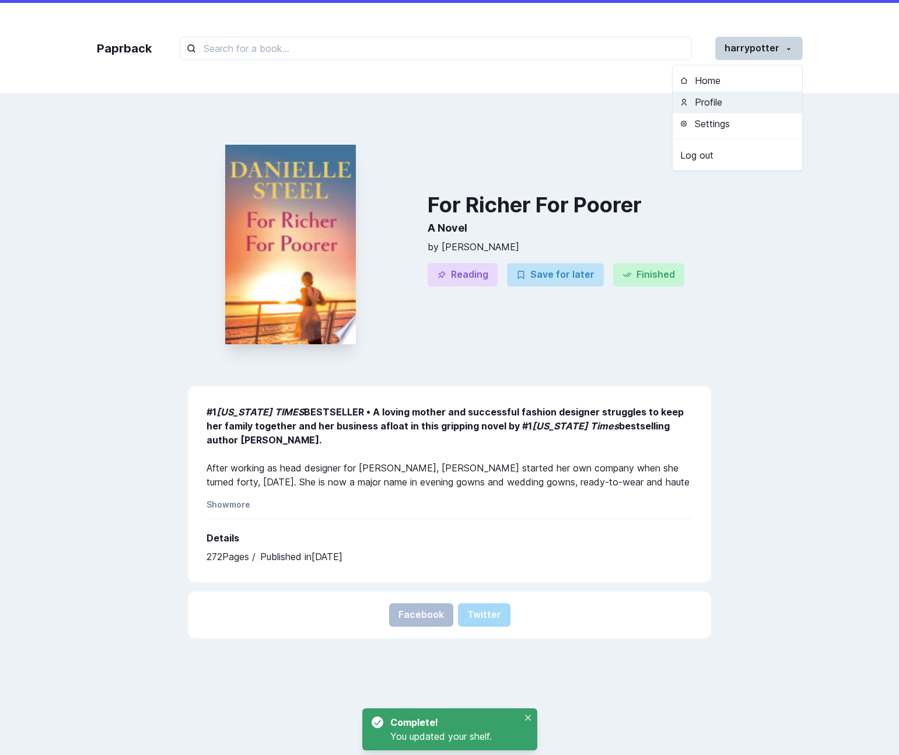
click at [754, 100] on button "Profile" at bounding box center [736, 103] width 129 height 22
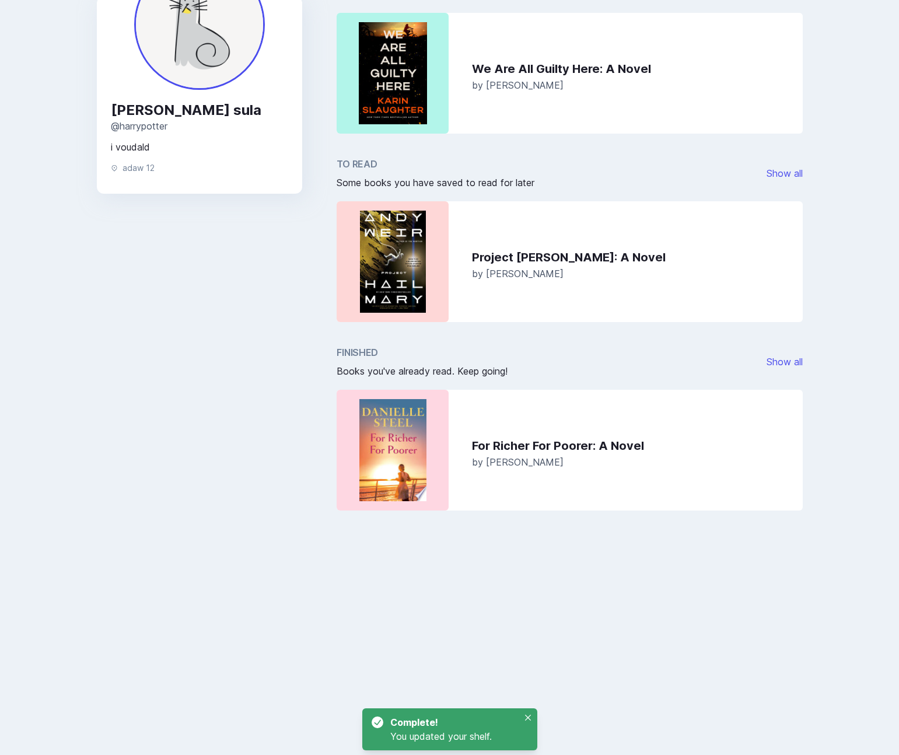
scroll to position [244, 0]
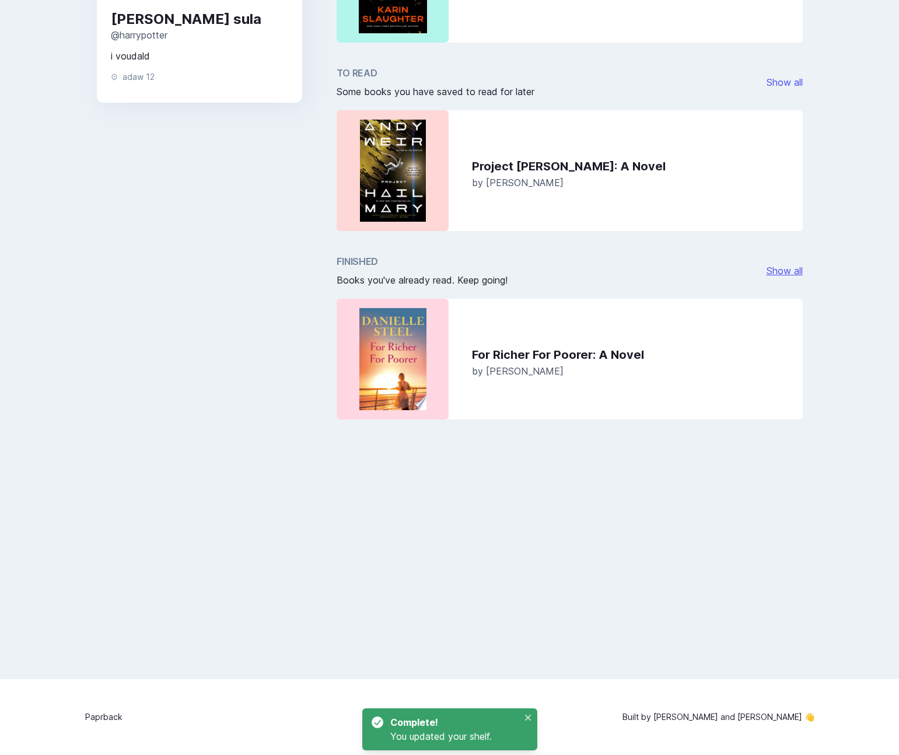
click at [792, 267] on link "Show all" at bounding box center [784, 271] width 36 height 12
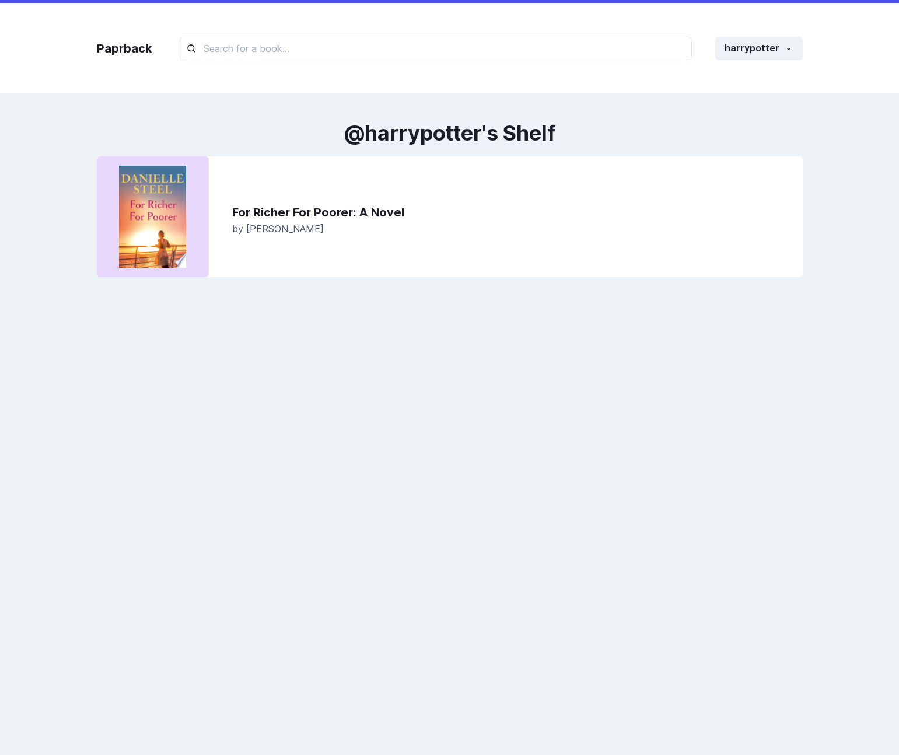
click at [788, 164] on div "For Richer For Poorer : A Novel by [PERSON_NAME]" at bounding box center [513, 216] width 580 height 121
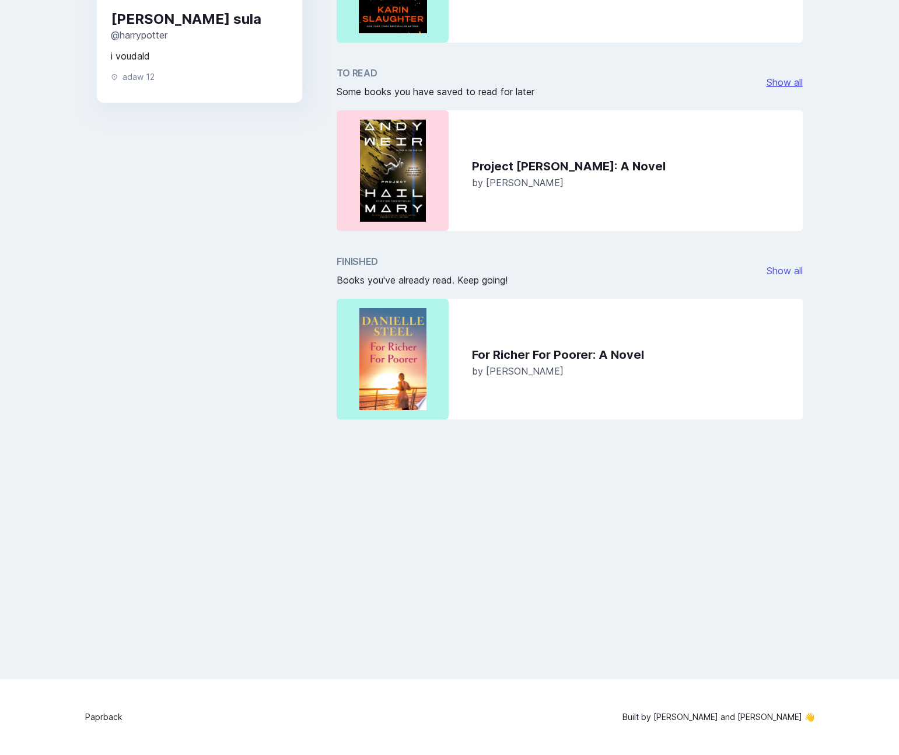
click at [783, 82] on link "Show all" at bounding box center [784, 82] width 36 height 12
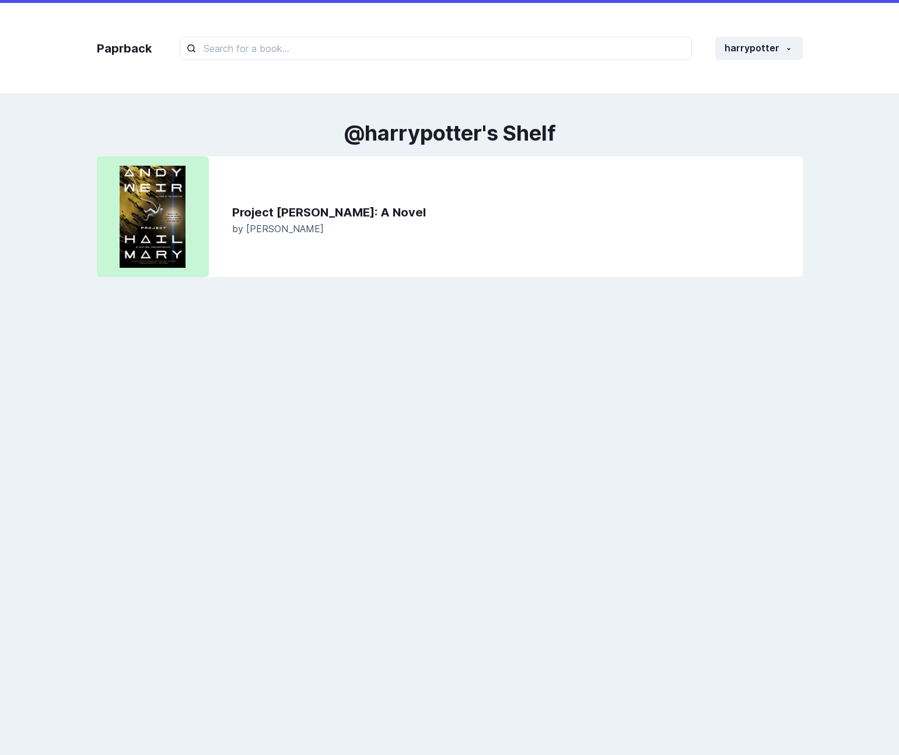
click at [628, 153] on div "@ harrypotter 's Shelf Project [PERSON_NAME] : A Novel by [PERSON_NAME]" at bounding box center [449, 199] width 729 height 156
click at [738, 47] on button "harrypotter" at bounding box center [758, 48] width 87 height 23
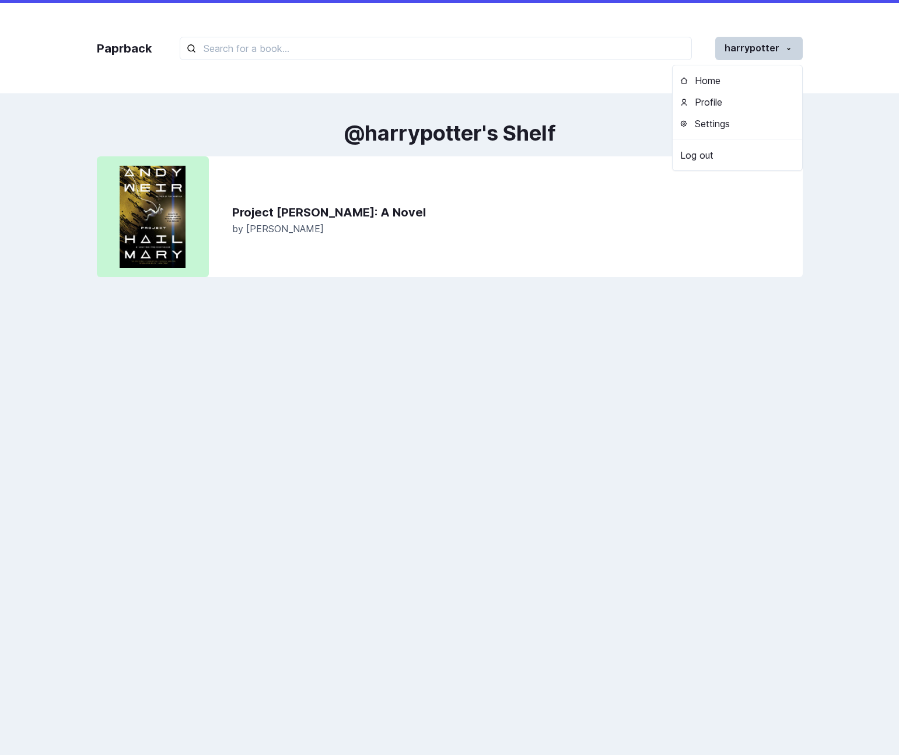
click at [447, 153] on div "@ harrypotter 's Shelf Project [PERSON_NAME] : A Novel by [PERSON_NAME]" at bounding box center [449, 199] width 729 height 156
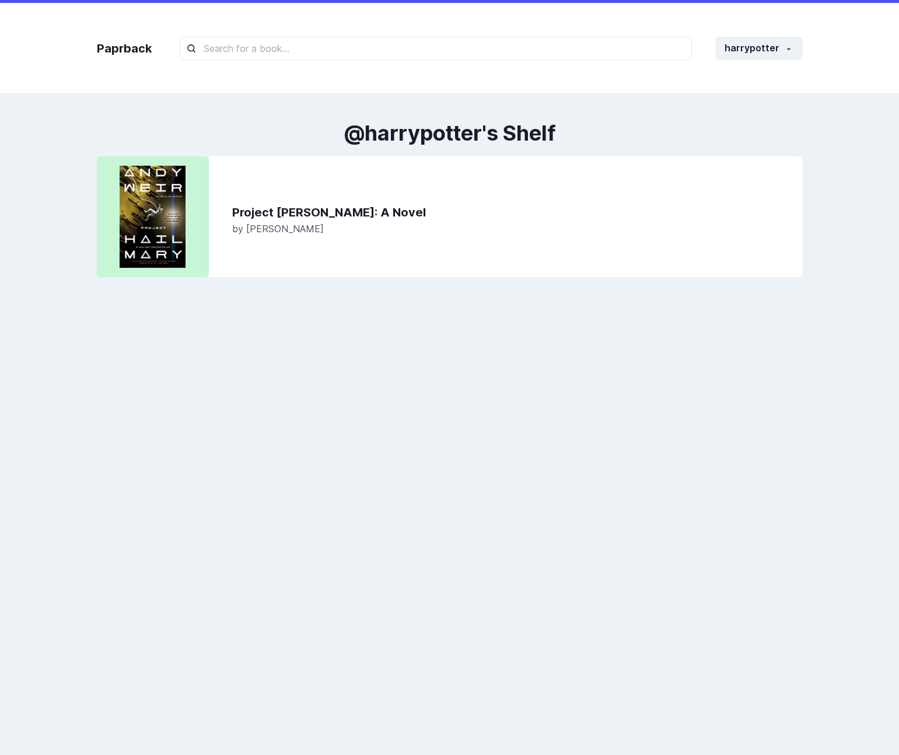
click at [334, 202] on div "Project [PERSON_NAME] : A Novel by [PERSON_NAME]" at bounding box center [513, 216] width 580 height 121
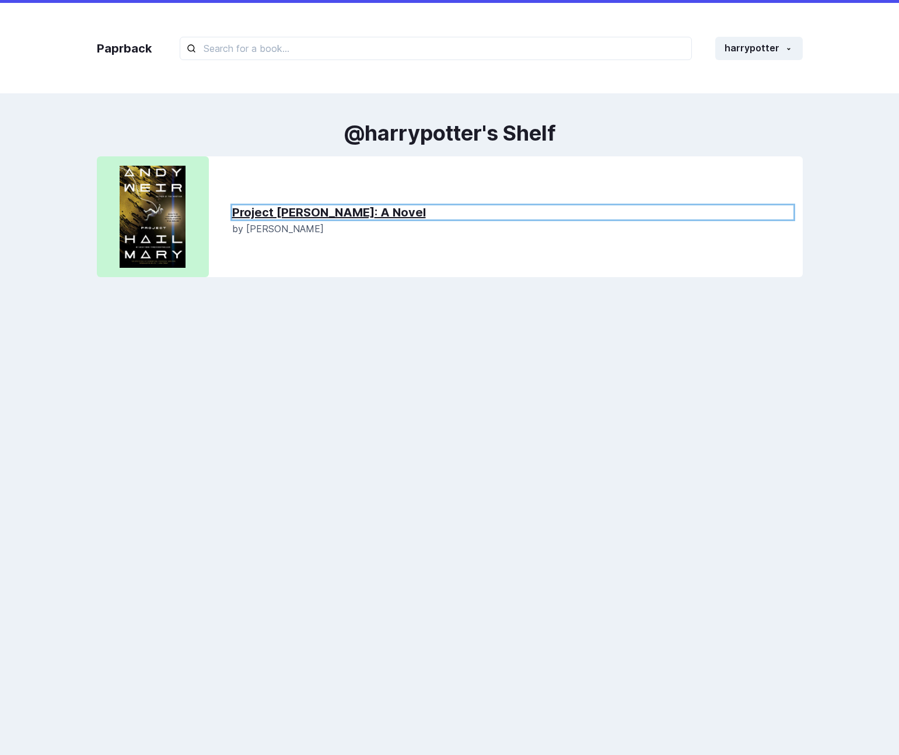
click at [325, 209] on link "Project [PERSON_NAME] : A Novel" at bounding box center [512, 212] width 561 height 14
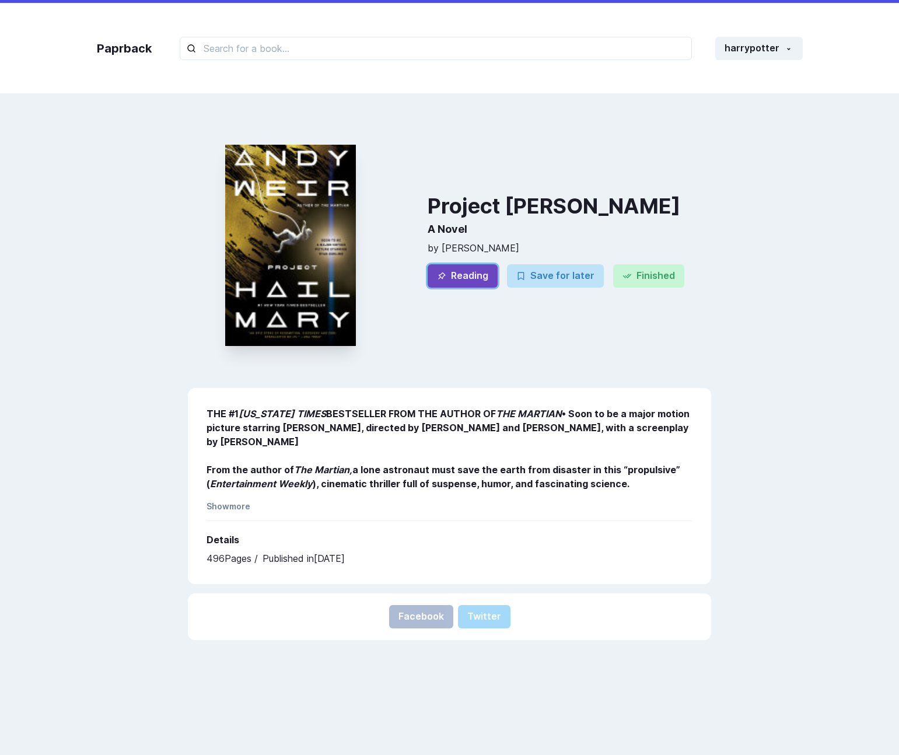
click at [471, 283] on button "Reading" at bounding box center [462, 275] width 70 height 23
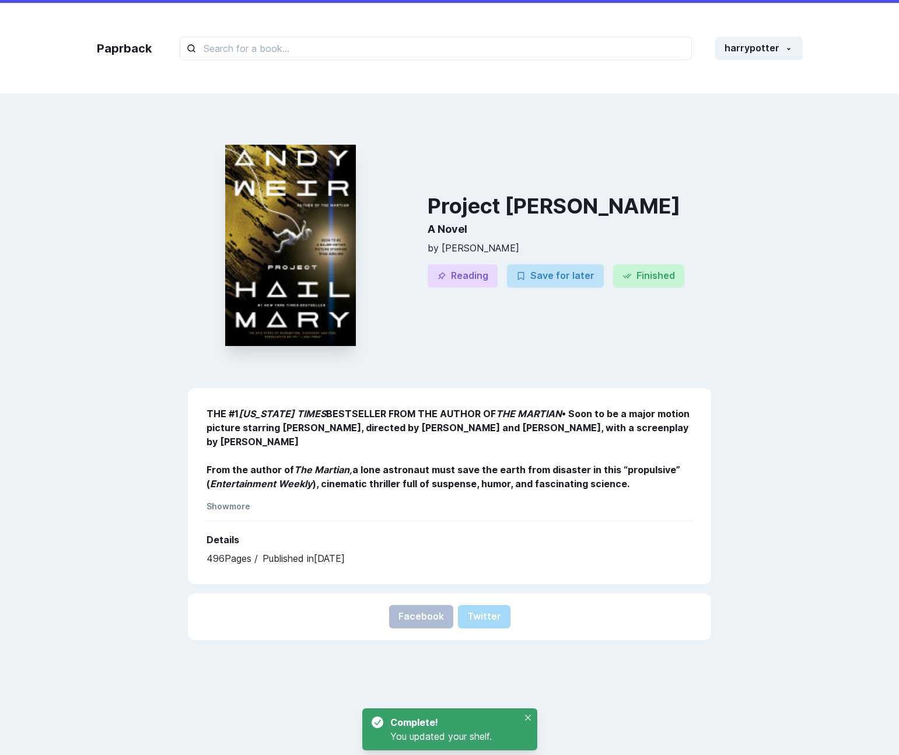
click at [695, 289] on div "Project [PERSON_NAME] A Novel by [PERSON_NAME] Reading Save for later Finished" at bounding box center [568, 245] width 283 height 248
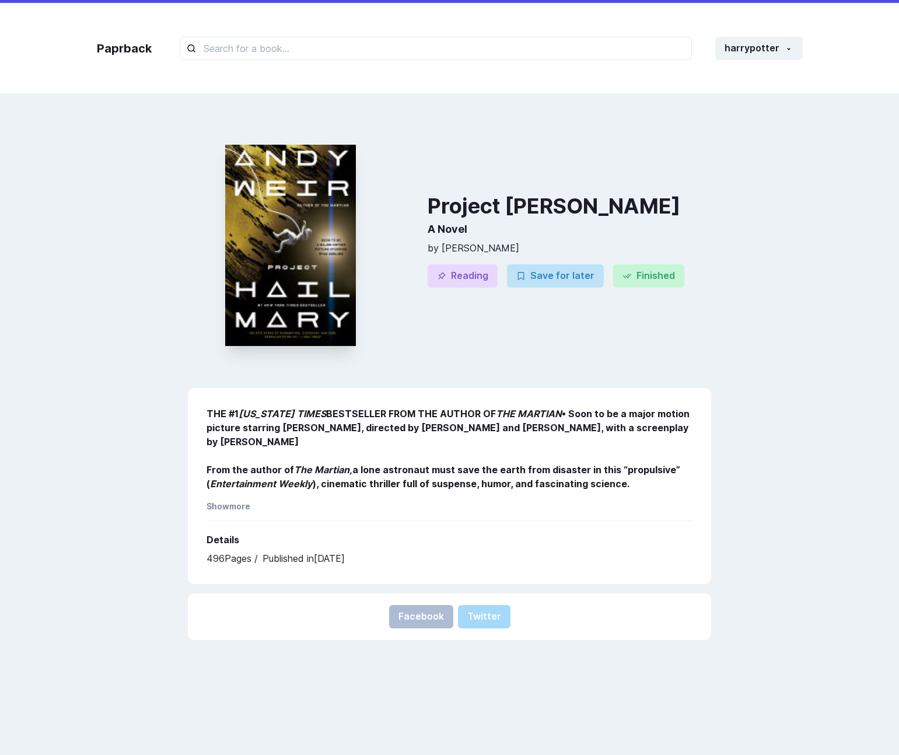
click at [750, 168] on div "Project [PERSON_NAME] A Novel by [PERSON_NAME] Reading Save for later Finished …" at bounding box center [449, 498] width 729 height 755
click at [578, 276] on button "Save for later" at bounding box center [555, 275] width 97 height 23
click at [463, 307] on div "Project [PERSON_NAME] A Novel by [PERSON_NAME] Reading Save for later Finished" at bounding box center [568, 245] width 283 height 248
click at [460, 272] on button "Reading" at bounding box center [462, 275] width 70 height 23
click at [480, 275] on button "Reading" at bounding box center [462, 275] width 70 height 23
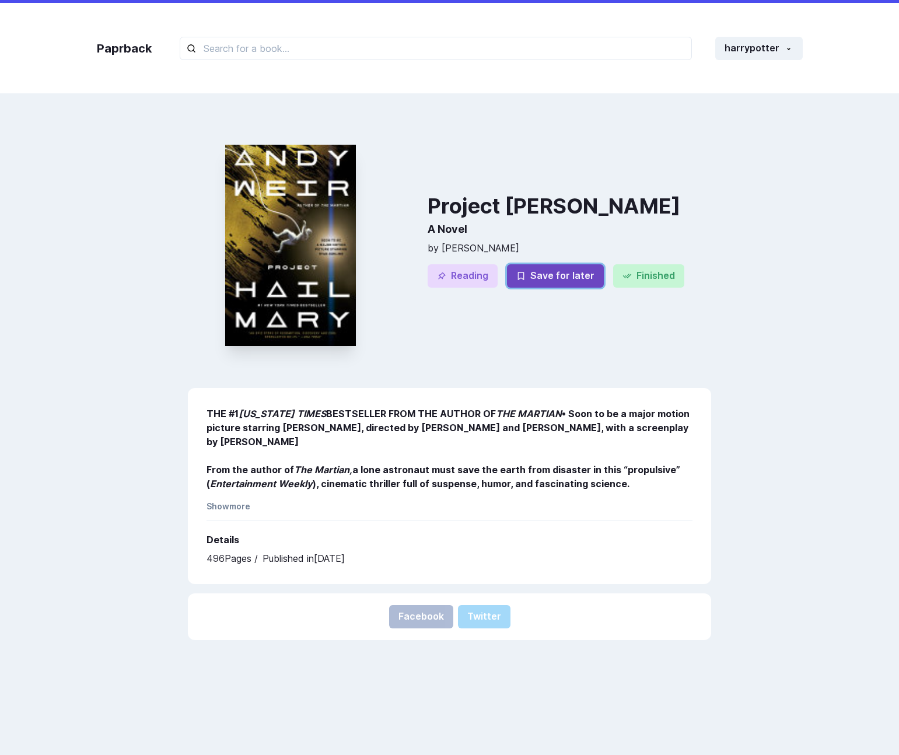
click at [576, 276] on button "Save for later" at bounding box center [555, 275] width 97 height 23
click at [595, 243] on p "by [PERSON_NAME]" at bounding box center [568, 248] width 283 height 14
click at [741, 187] on div "Project [PERSON_NAME] A Novel by [PERSON_NAME] Reading Save for later Finished …" at bounding box center [449, 498] width 729 height 755
click at [577, 276] on button "Save for later" at bounding box center [555, 275] width 97 height 23
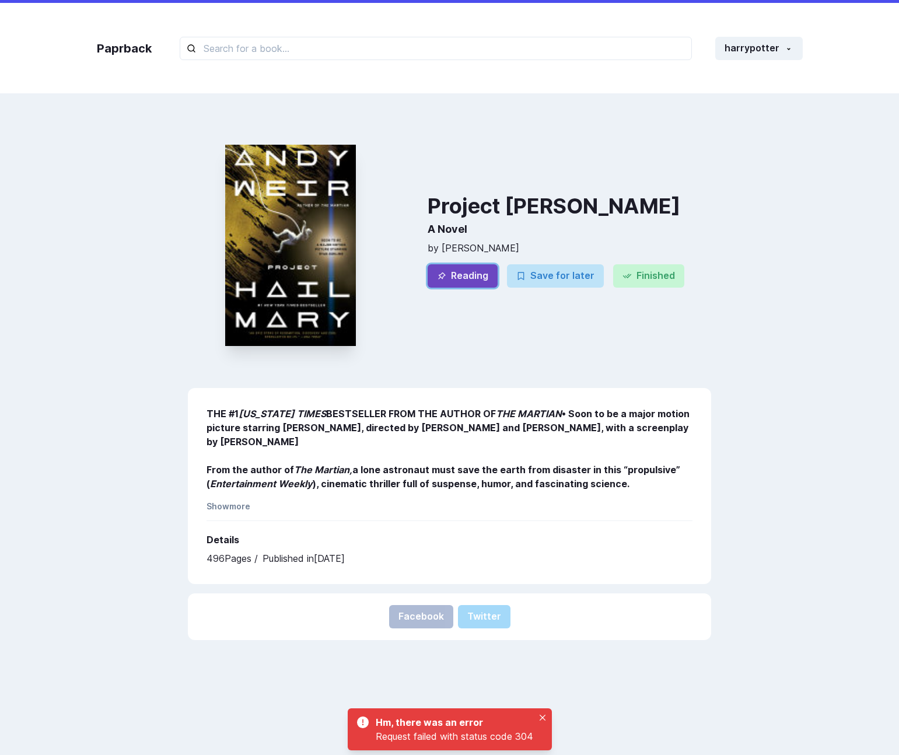
click at [475, 279] on button "Reading" at bounding box center [462, 275] width 70 height 23
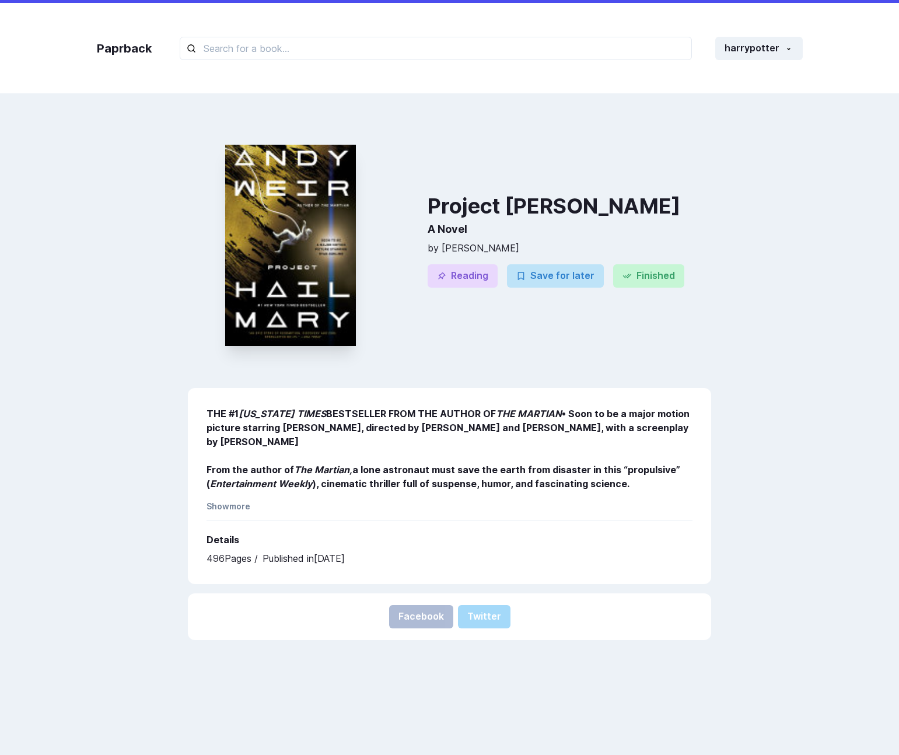
click at [769, 498] on div "Project [PERSON_NAME] A Novel by [PERSON_NAME] Reading Save for later Finished …" at bounding box center [449, 498] width 729 height 755
click at [651, 179] on div "Project [PERSON_NAME] A Novel by [PERSON_NAME] Reading Save for later Finished" at bounding box center [568, 245] width 283 height 248
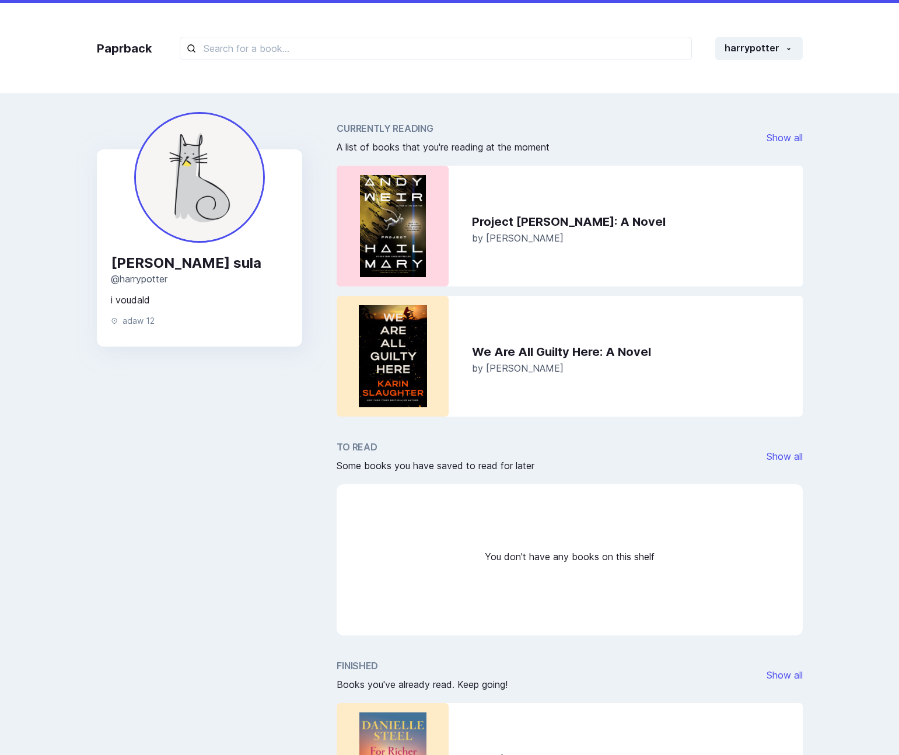
click at [565, 111] on div "[PERSON_NAME] @ harrypotter i voudald adaw 12 Currently Reading A list of books…" at bounding box center [449, 484] width 740 height 760
click at [558, 219] on link "Project [PERSON_NAME] : A Novel" at bounding box center [632, 222] width 321 height 14
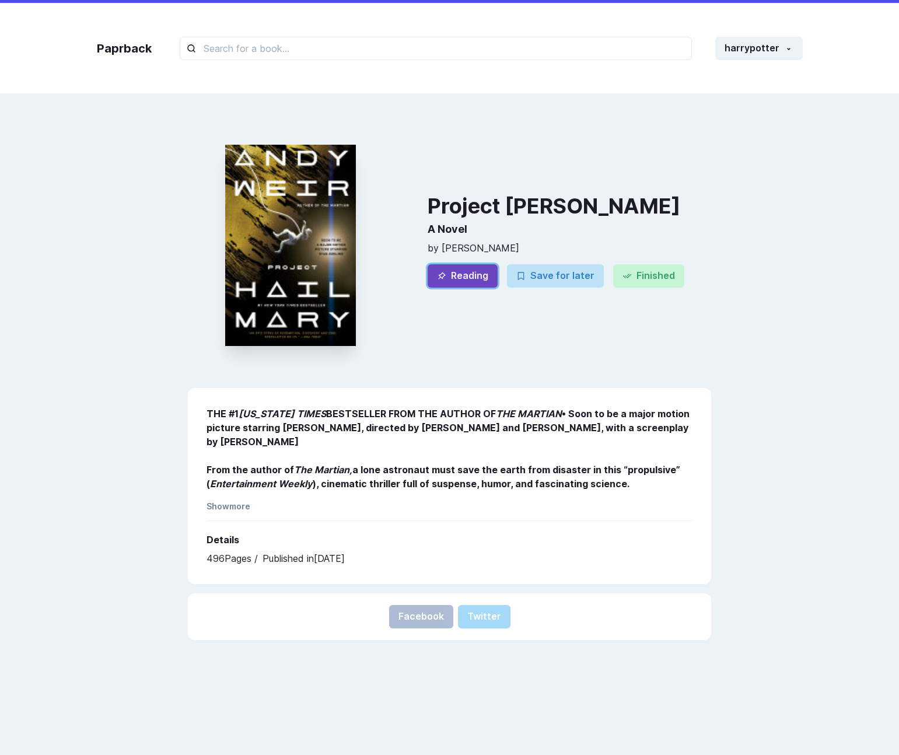
click at [474, 276] on button "Reading" at bounding box center [462, 275] width 70 height 23
